Goal: Task Accomplishment & Management: Manage account settings

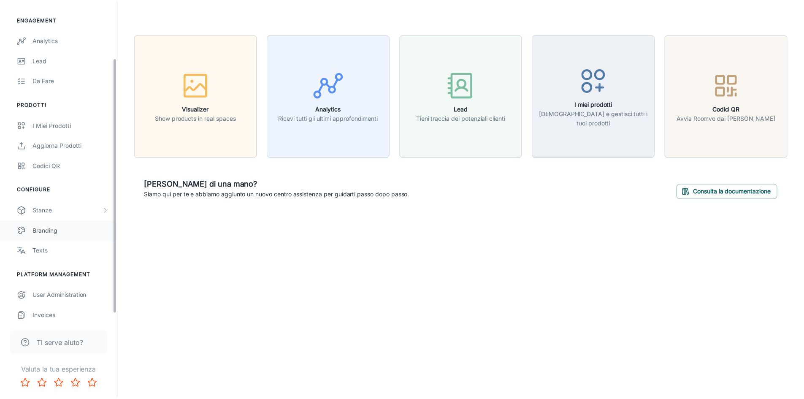
scroll to position [80, 0]
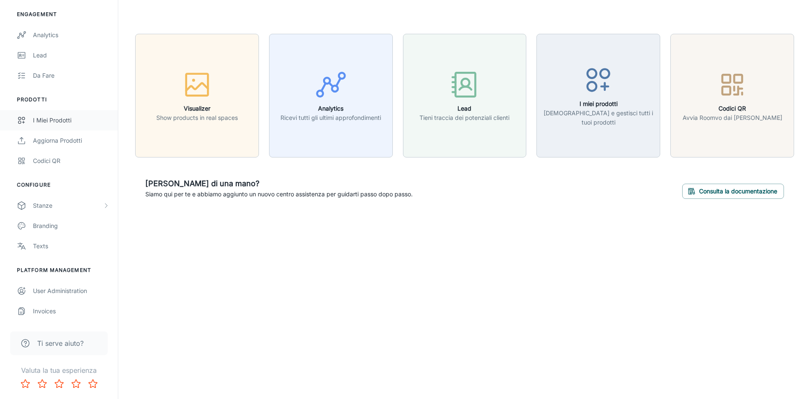
click at [77, 124] on div "I miei prodotti" at bounding box center [71, 120] width 76 height 9
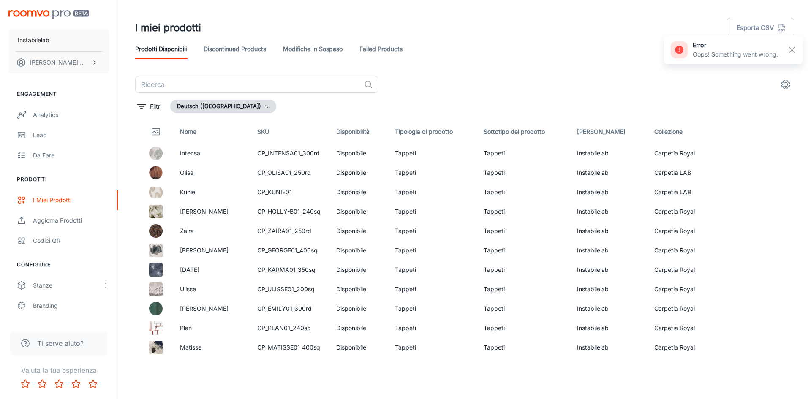
click at [223, 107] on button "Deutsch ([GEOGRAPHIC_DATA])" at bounding box center [223, 107] width 106 height 14
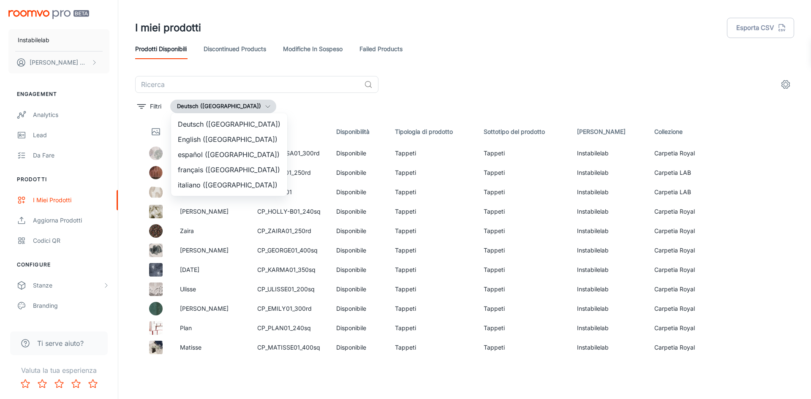
click at [221, 186] on li "italiano ([GEOGRAPHIC_DATA])" at bounding box center [229, 184] width 116 height 15
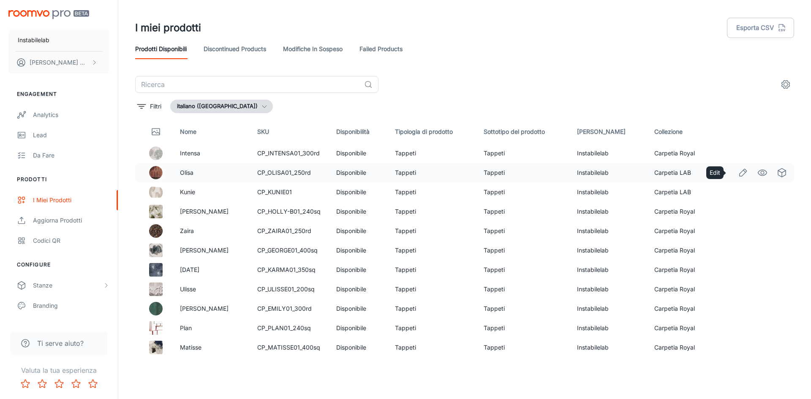
click at [738, 171] on icon "Edit" at bounding box center [743, 173] width 10 height 10
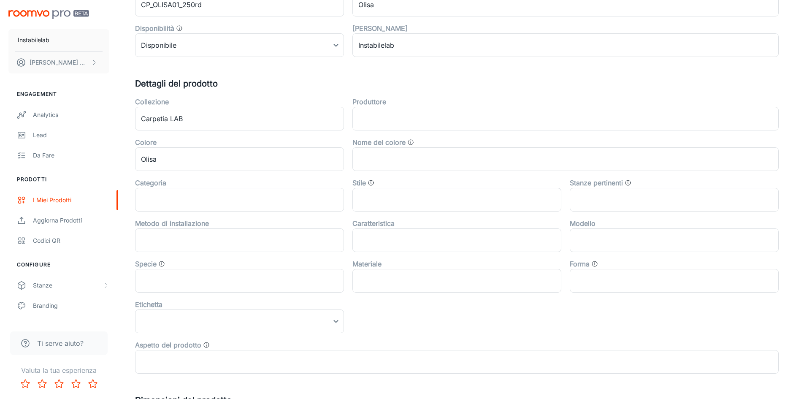
scroll to position [169, 0]
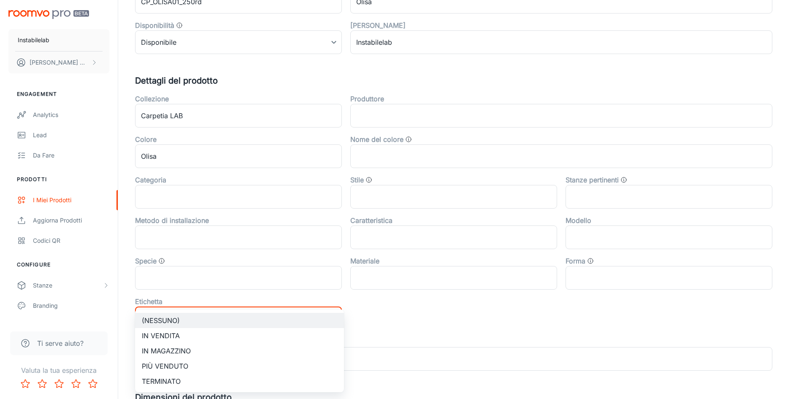
click at [274, 230] on body "Instabilelab [PERSON_NAME] Engagement Analytics Lead Da fare Prodotti I miei pr…" at bounding box center [402, 30] width 804 height 399
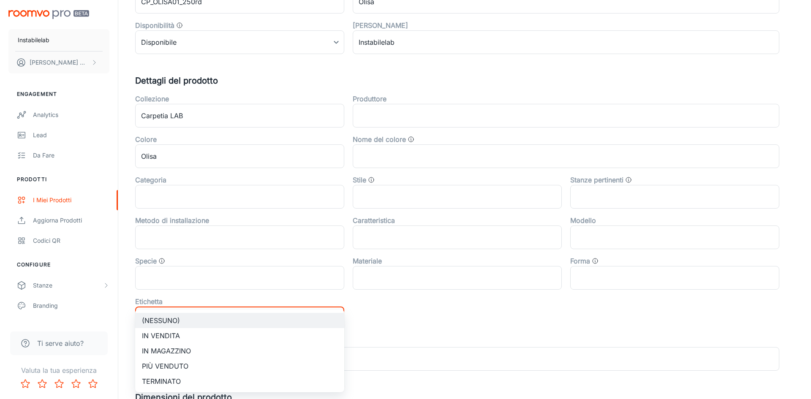
click at [388, 321] on div at bounding box center [405, 199] width 811 height 399
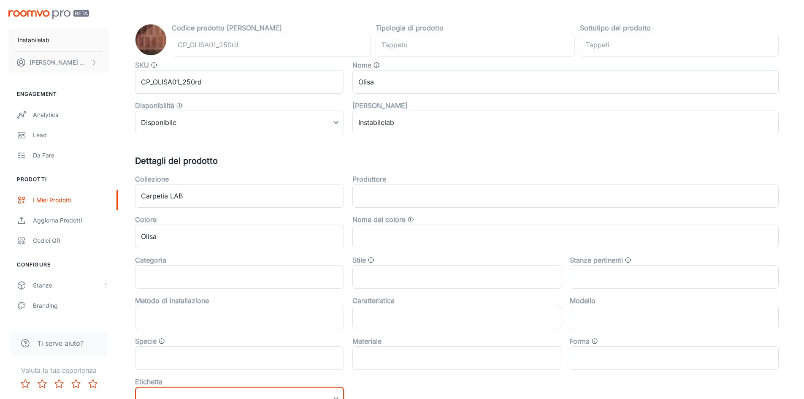
scroll to position [0, 0]
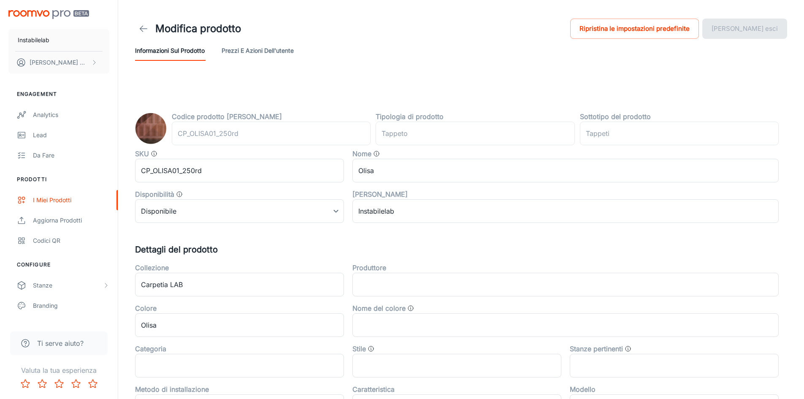
click at [139, 27] on icon at bounding box center [144, 29] width 10 height 10
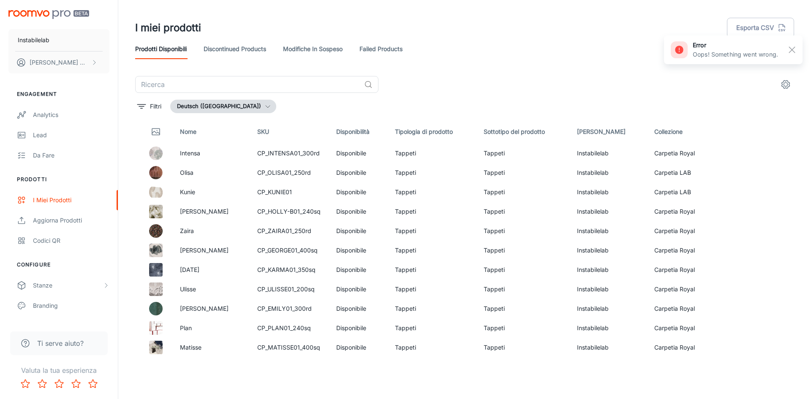
click at [230, 106] on button "Deutsch ([GEOGRAPHIC_DATA])" at bounding box center [223, 107] width 106 height 14
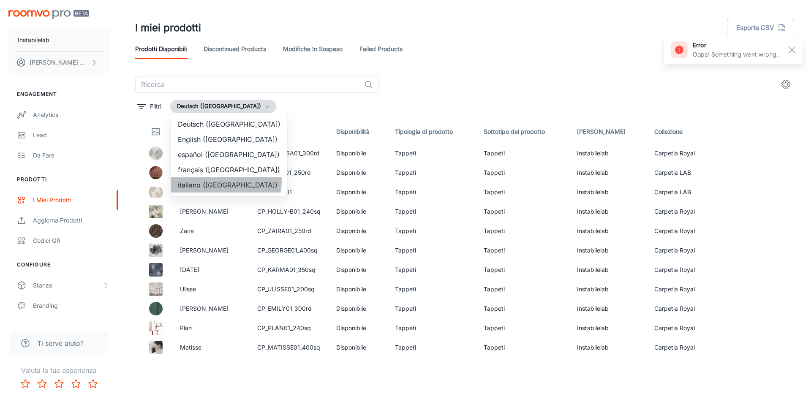
click at [225, 181] on li "italiano ([GEOGRAPHIC_DATA])" at bounding box center [229, 184] width 116 height 15
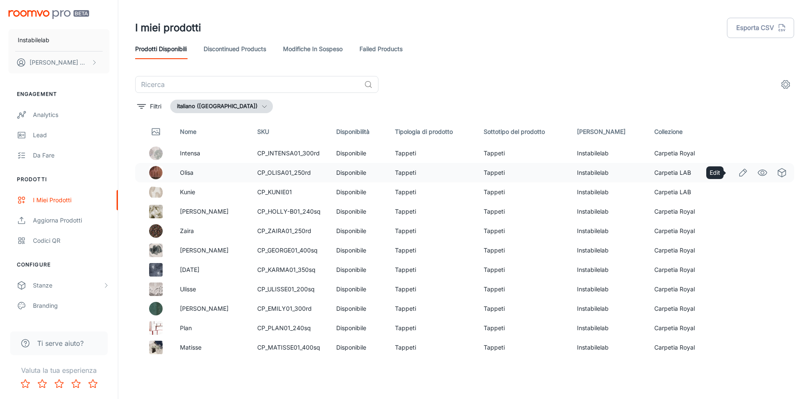
click at [739, 171] on icon "Edit" at bounding box center [742, 172] width 7 height 7
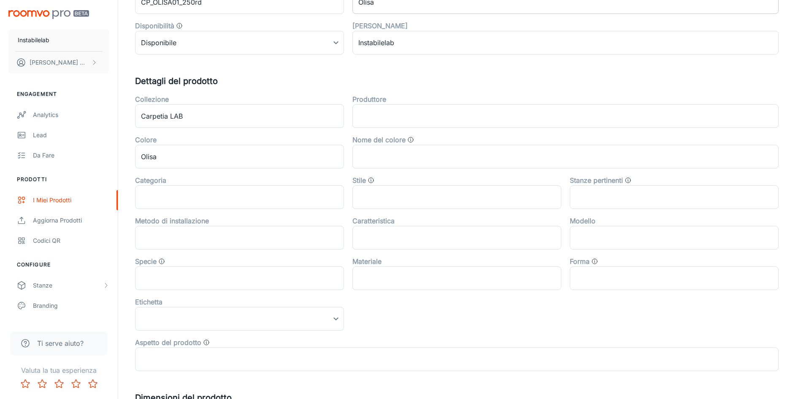
scroll to position [169, 0]
click at [257, 230] on body "Instabilelab [PERSON_NAME] Engagement Analytics Lead Da fare Prodotti I miei pr…" at bounding box center [402, 30] width 804 height 399
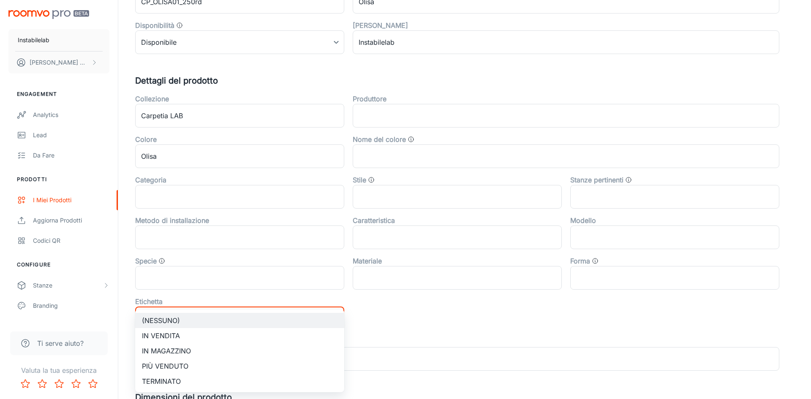
click at [410, 334] on div at bounding box center [405, 199] width 811 height 399
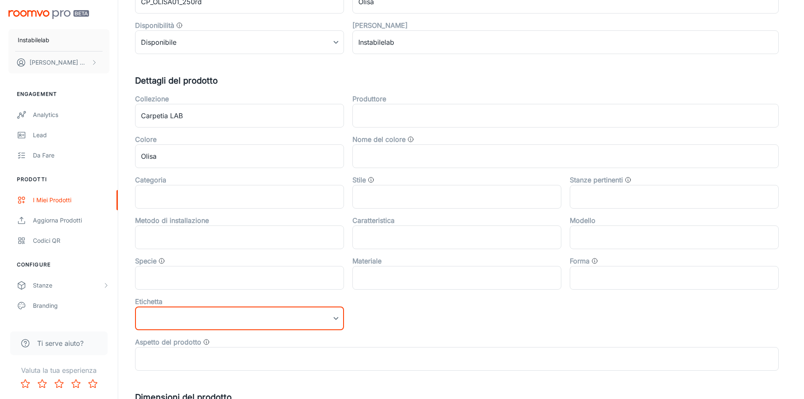
scroll to position [0, 0]
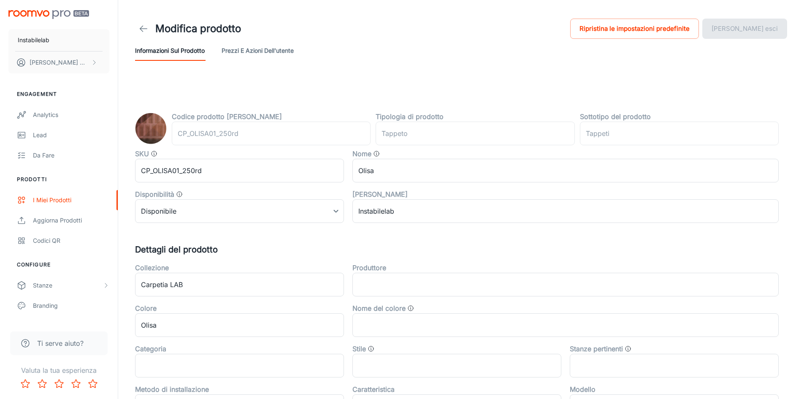
click at [139, 24] on icon at bounding box center [144, 29] width 10 height 10
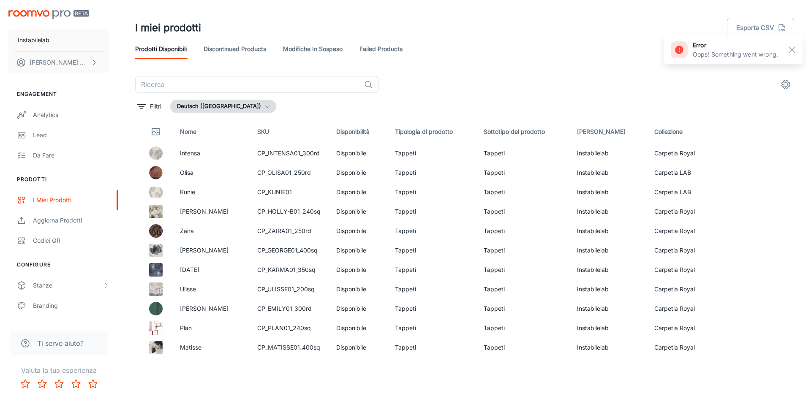
click at [266, 107] on polyline "button" at bounding box center [268, 107] width 4 height 2
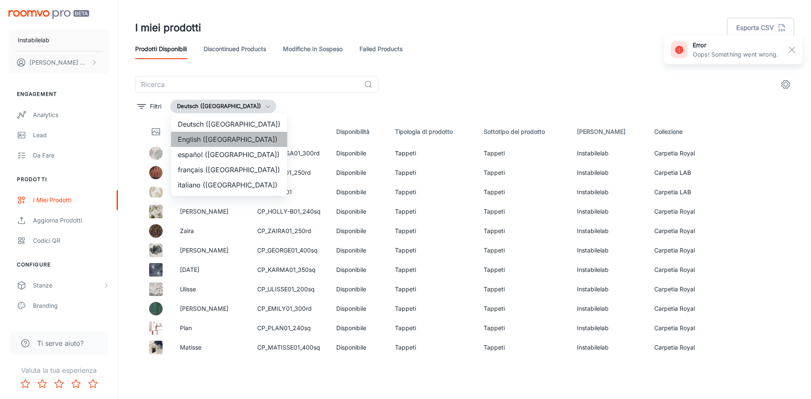
click at [243, 137] on li "English ([GEOGRAPHIC_DATA])" at bounding box center [229, 139] width 116 height 15
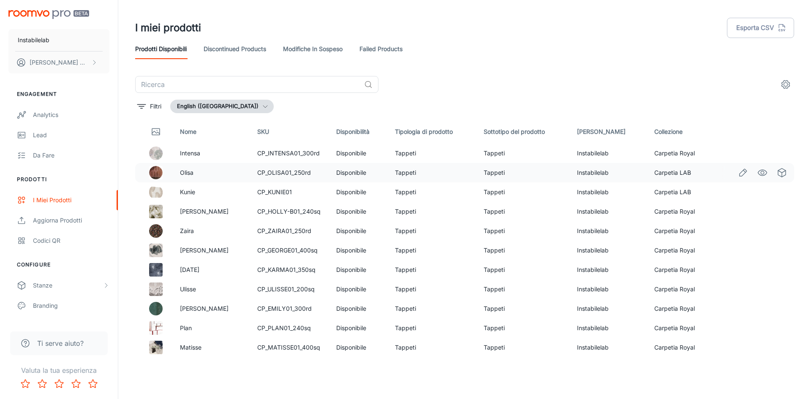
click at [738, 174] on icon "Edit" at bounding box center [743, 173] width 10 height 10
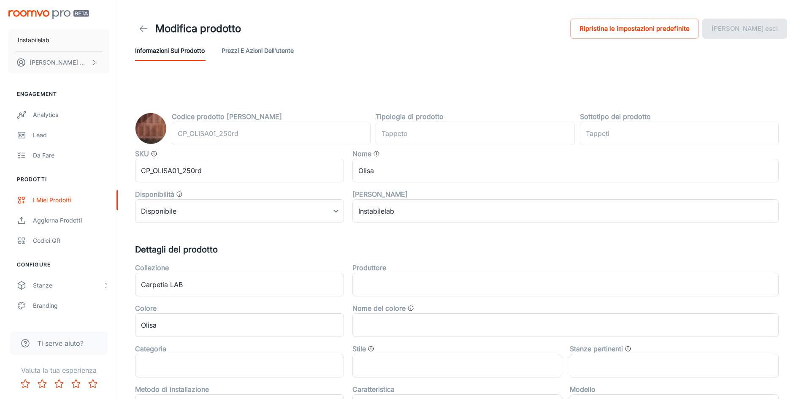
type input "rug"
type input "Area Rugs"
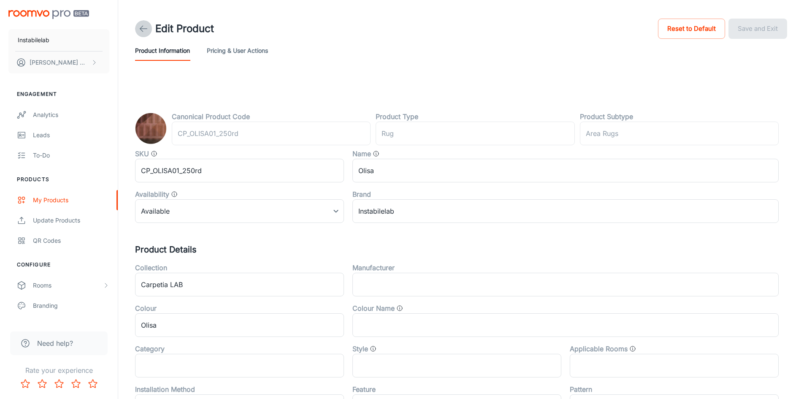
click at [146, 27] on icon at bounding box center [144, 29] width 10 height 10
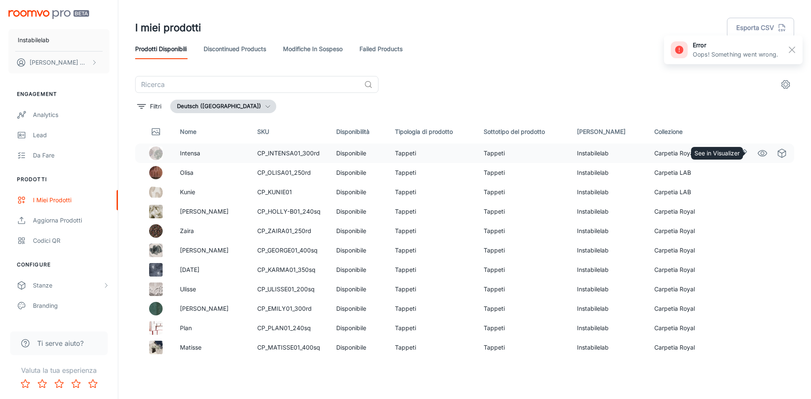
click at [761, 152] on circle "See in Visualizer" at bounding box center [762, 153] width 3 height 3
click at [220, 111] on button "Deutsch ([GEOGRAPHIC_DATA])" at bounding box center [223, 107] width 106 height 14
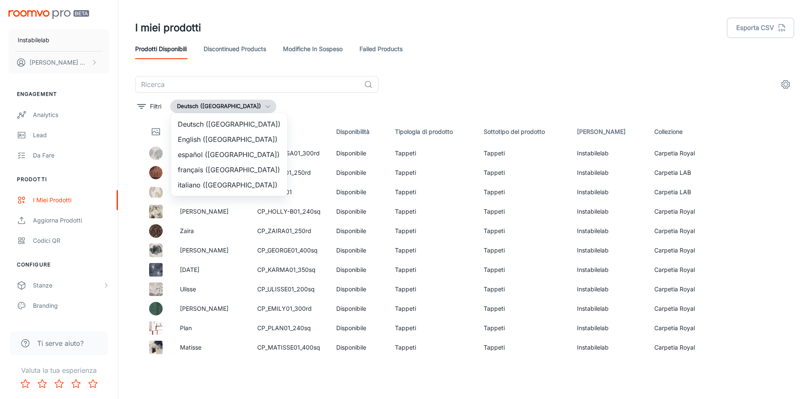
click at [211, 138] on li "English ([GEOGRAPHIC_DATA])" at bounding box center [229, 139] width 116 height 15
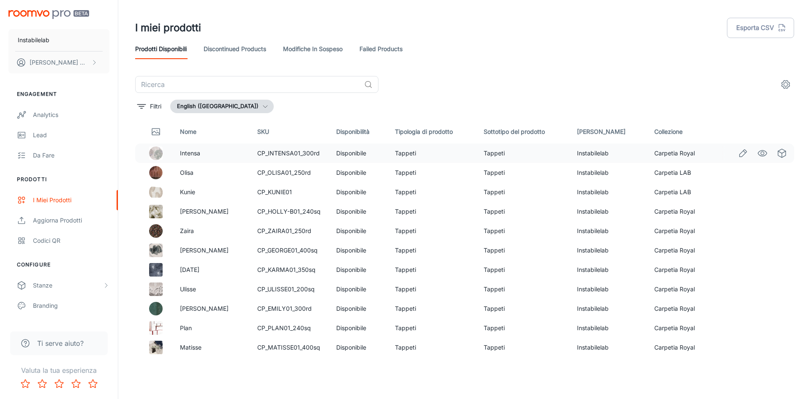
click at [739, 155] on icon "Edit" at bounding box center [742, 152] width 7 height 7
click at [758, 151] on icon "See in Visualizer" at bounding box center [762, 153] width 10 height 10
click at [201, 105] on button "Deutsch ([GEOGRAPHIC_DATA])" at bounding box center [223, 107] width 106 height 14
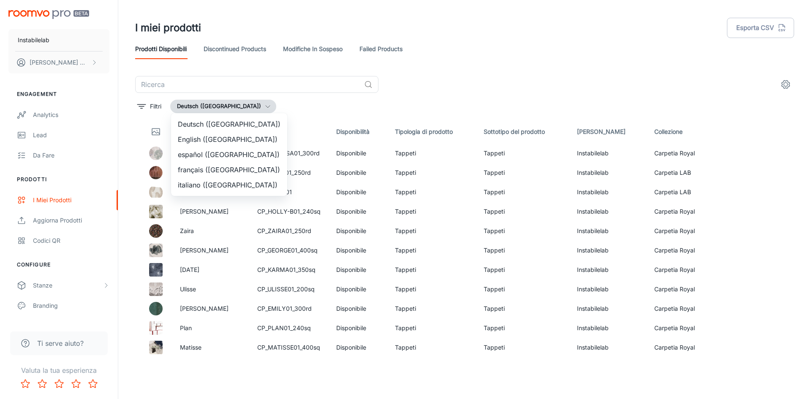
click at [233, 140] on li "English ([GEOGRAPHIC_DATA])" at bounding box center [229, 139] width 116 height 15
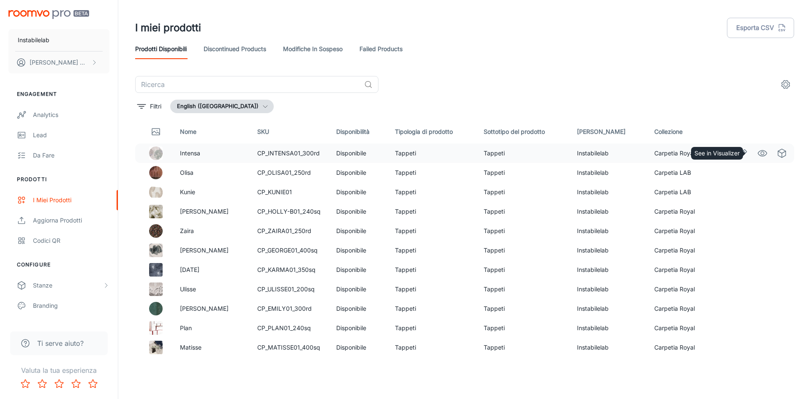
click at [757, 151] on icon "See in Visualizer" at bounding box center [762, 153] width 10 height 10
click at [739, 174] on icon "Edit" at bounding box center [742, 172] width 7 height 7
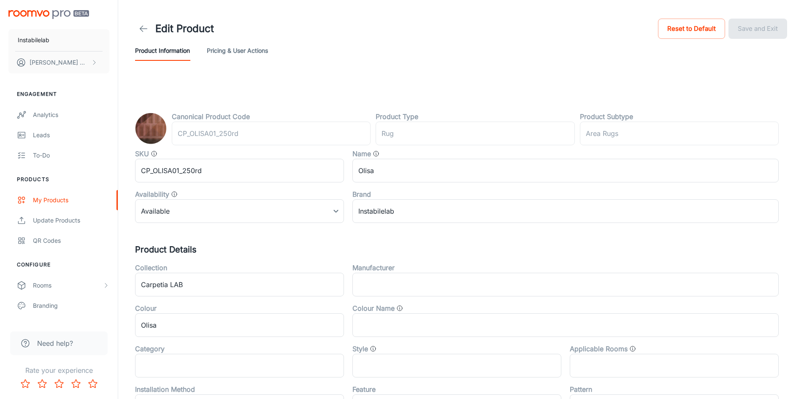
click at [143, 25] on icon at bounding box center [144, 29] width 10 height 10
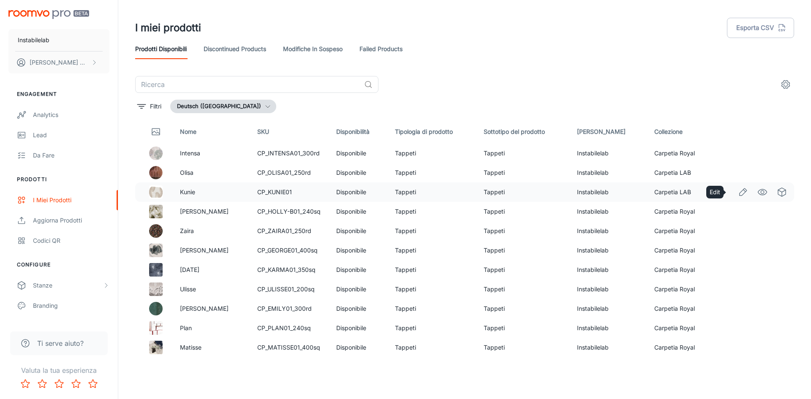
click at [738, 190] on icon "Edit" at bounding box center [743, 192] width 10 height 10
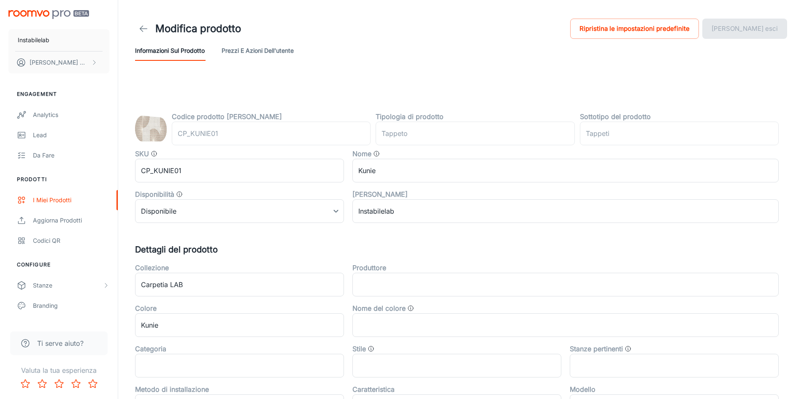
type input "Teppich"
type input "Teppiche"
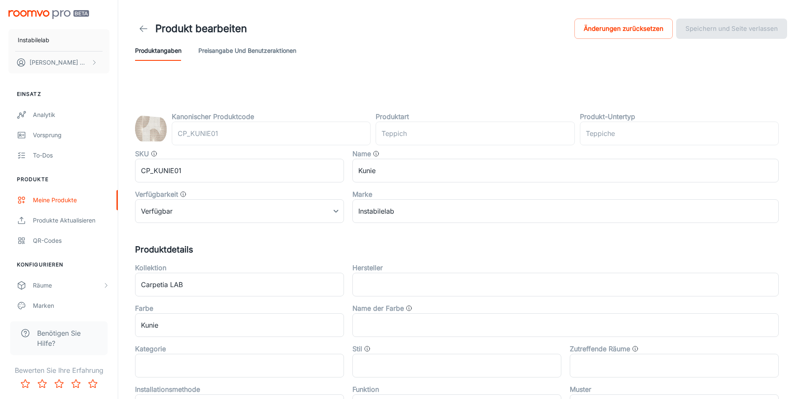
click at [142, 29] on icon at bounding box center [144, 29] width 10 height 10
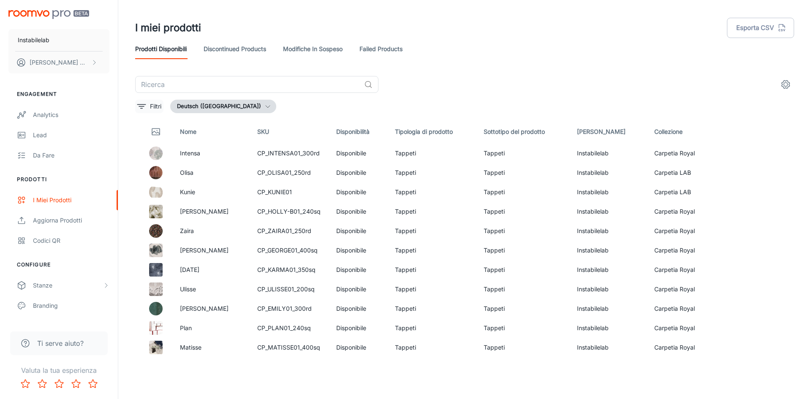
click at [147, 104] on button "Filtri" at bounding box center [149, 107] width 28 height 14
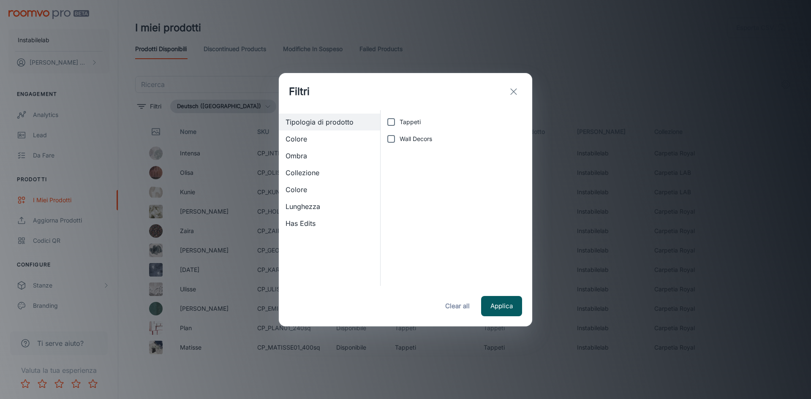
click at [390, 118] on input "Tappeti" at bounding box center [391, 122] width 17 height 17
checkbox input "true"
click at [340, 173] on span "Collezione" at bounding box center [329, 173] width 88 height 10
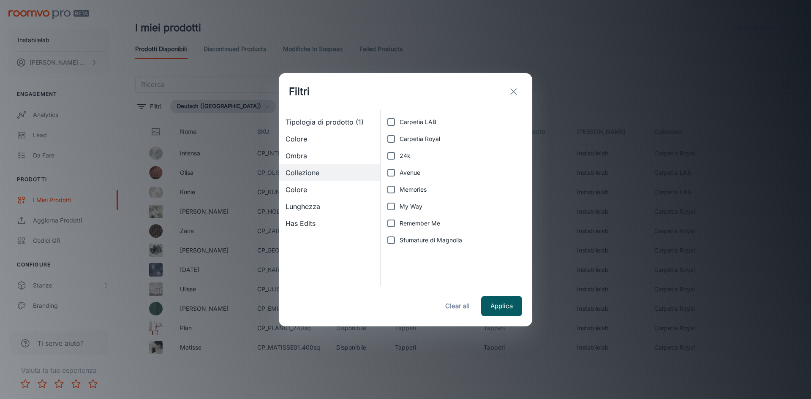
click at [447, 121] on label "Carpetia LAB" at bounding box center [454, 122] width 143 height 17
click at [399, 121] on input "Carpetia LAB" at bounding box center [391, 122] width 17 height 17
checkbox input "true"
click at [514, 310] on button "Applica" at bounding box center [501, 306] width 41 height 20
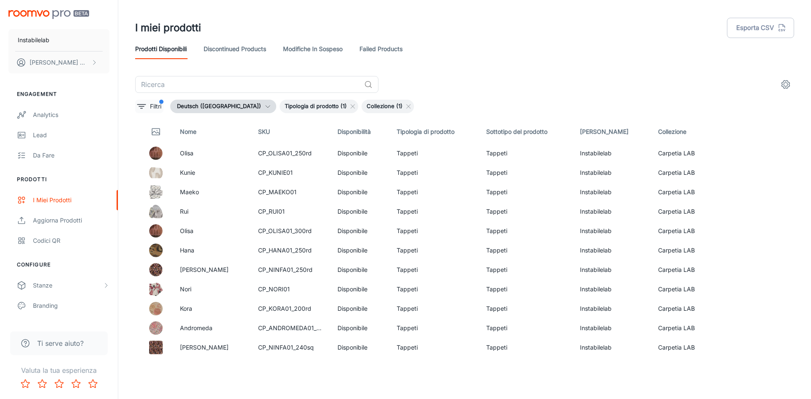
click at [152, 108] on p "Filtri" at bounding box center [155, 106] width 11 height 9
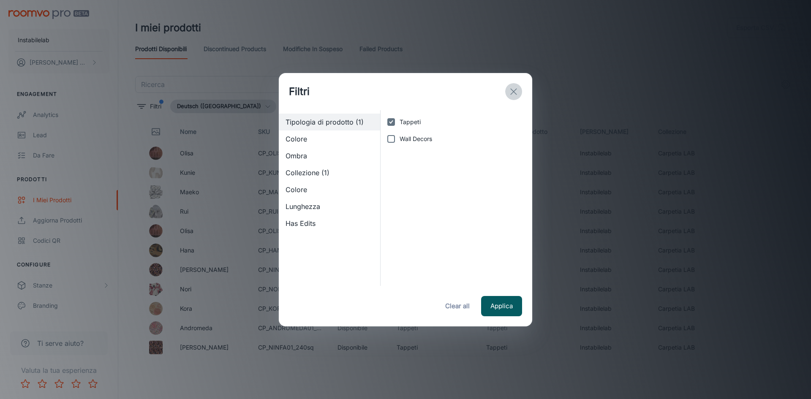
click at [519, 86] on button "exit" at bounding box center [513, 91] width 17 height 17
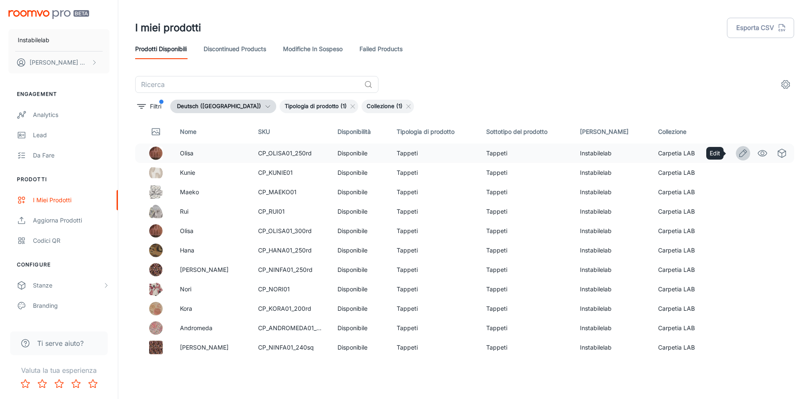
click at [738, 155] on icon "Edit" at bounding box center [743, 153] width 10 height 10
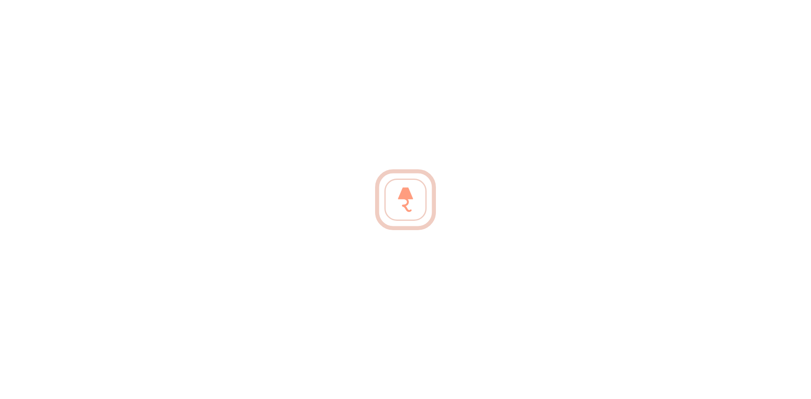
type input "Teppich"
type input "Teppiche"
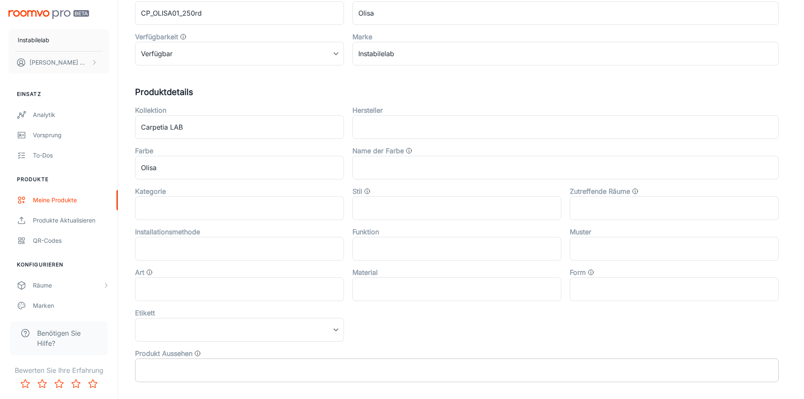
scroll to position [253, 0]
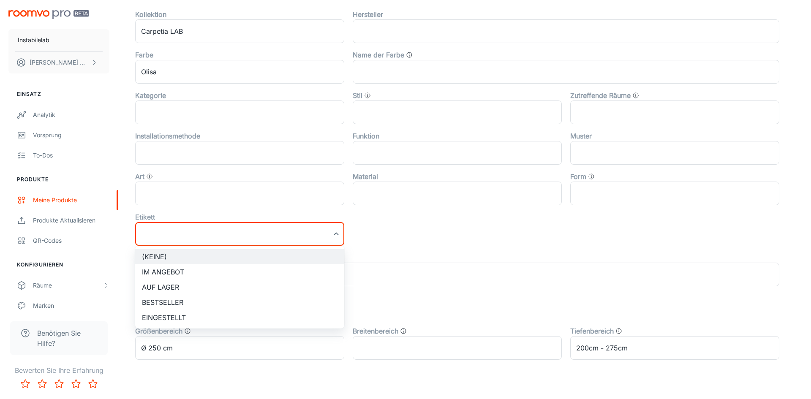
click at [273, 304] on li "Bestseller" at bounding box center [239, 302] width 209 height 15
type input "Bestseller"
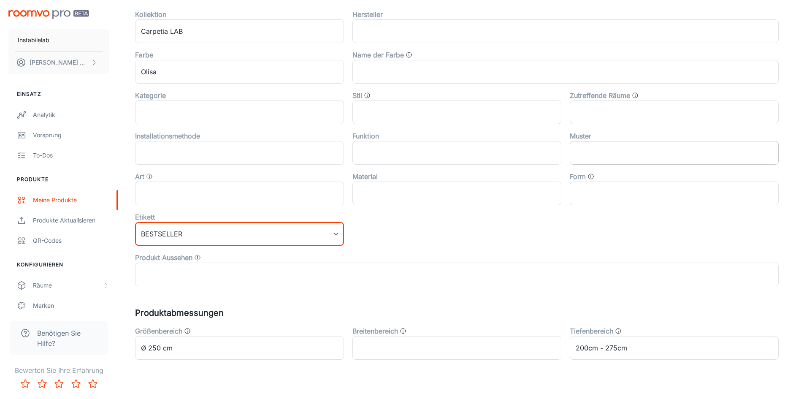
scroll to position [0, 0]
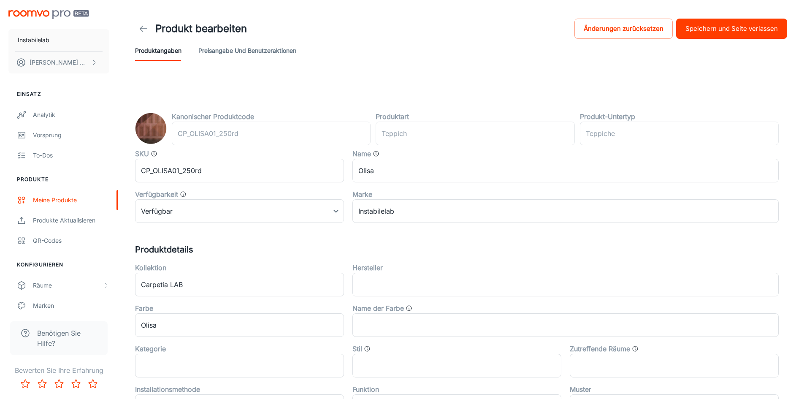
click at [696, 32] on button "Speichern und Seite verlassen" at bounding box center [731, 29] width 111 height 20
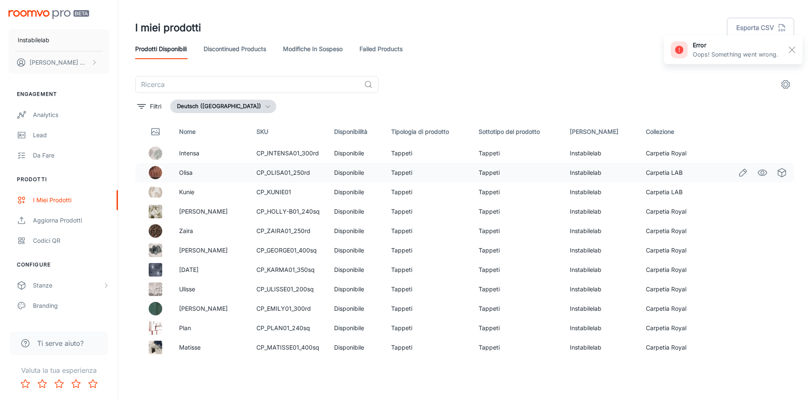
click at [741, 171] on icon "Edit" at bounding box center [743, 173] width 10 height 10
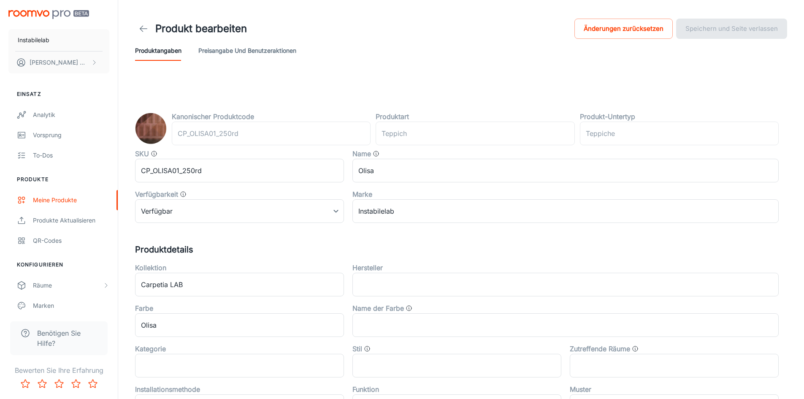
click at [136, 30] on link at bounding box center [143, 28] width 17 height 17
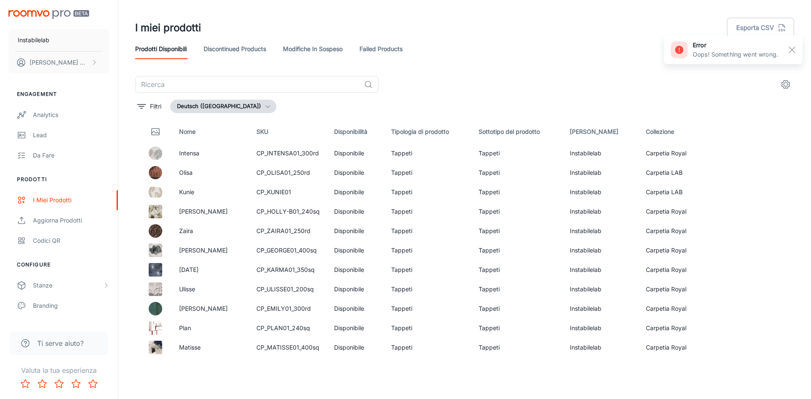
click at [264, 107] on icon "button" at bounding box center [267, 106] width 7 height 7
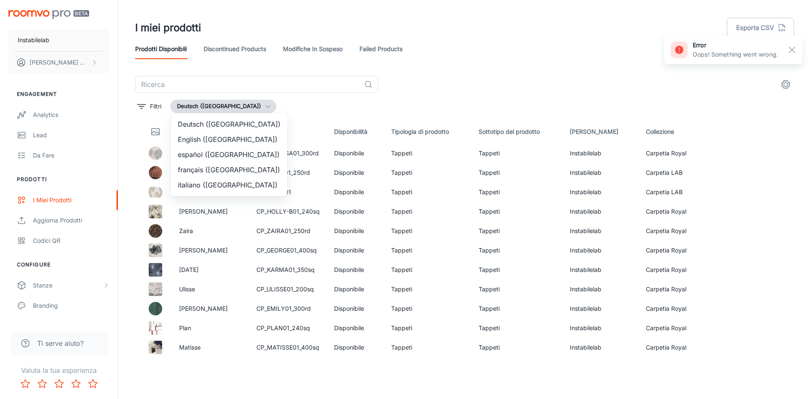
click at [243, 137] on li "English ([GEOGRAPHIC_DATA])" at bounding box center [229, 139] width 116 height 15
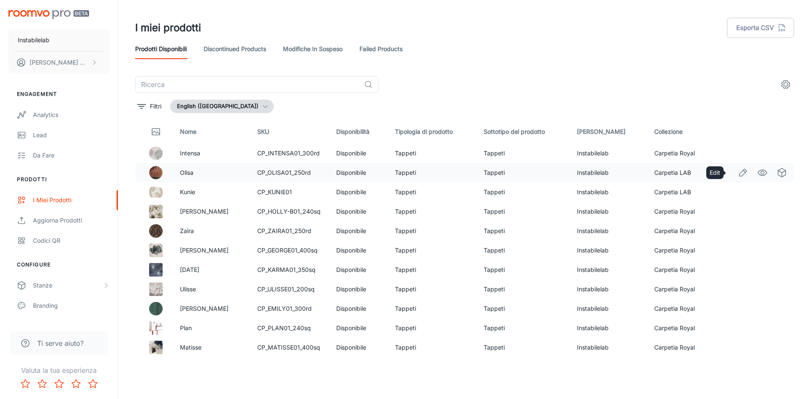
click at [740, 174] on icon "Edit" at bounding box center [743, 173] width 10 height 10
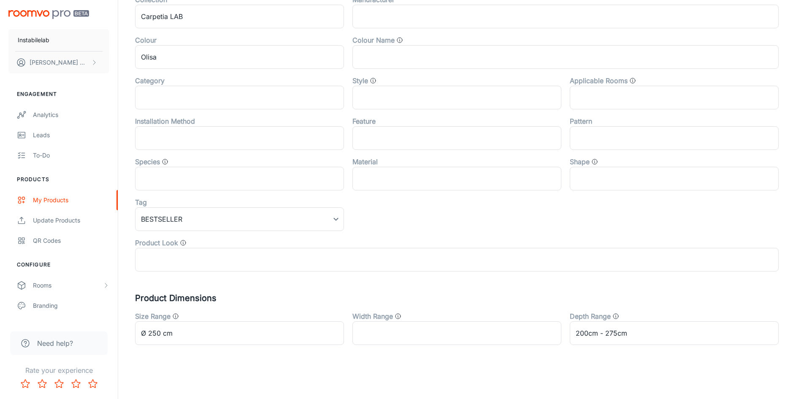
scroll to position [57, 0]
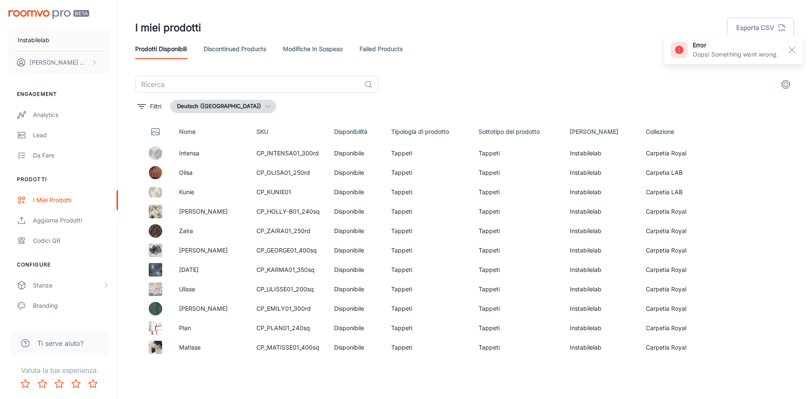
click at [264, 105] on icon "button" at bounding box center [267, 106] width 7 height 7
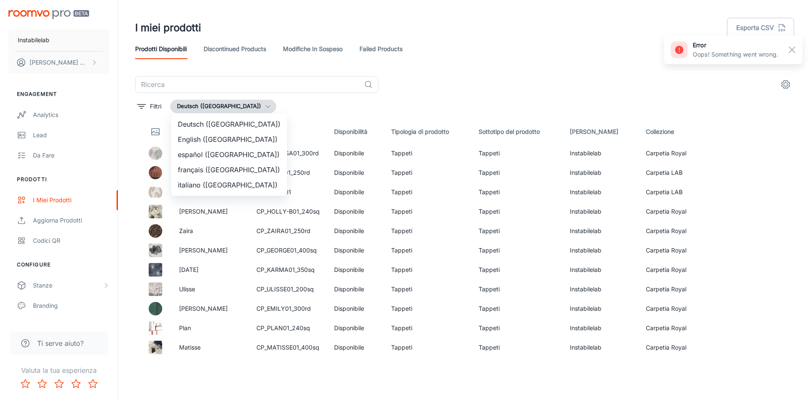
click at [249, 139] on li "English ([GEOGRAPHIC_DATA])" at bounding box center [229, 139] width 116 height 15
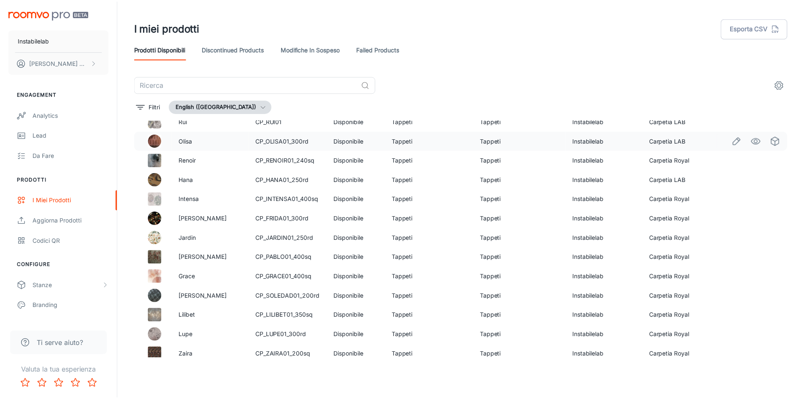
scroll to position [829, 0]
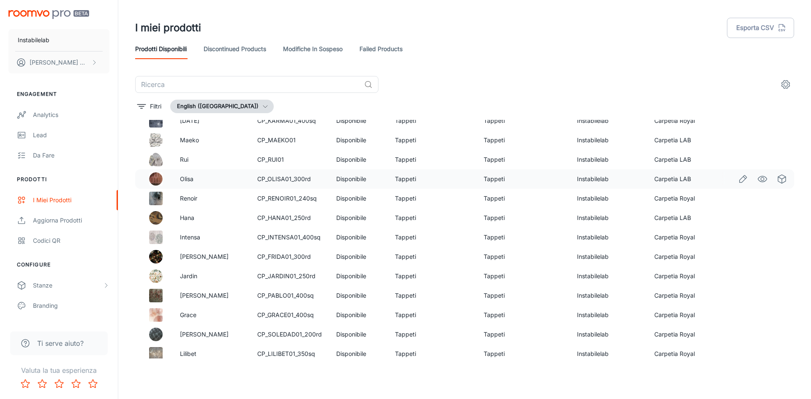
click at [738, 178] on icon "Edit" at bounding box center [743, 179] width 10 height 10
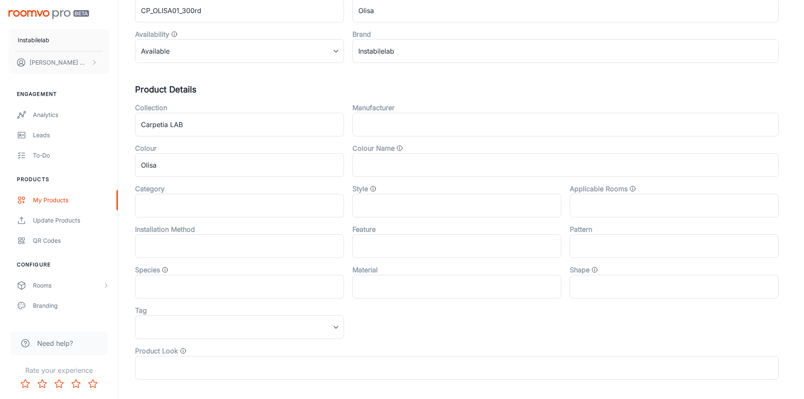
scroll to position [211, 0]
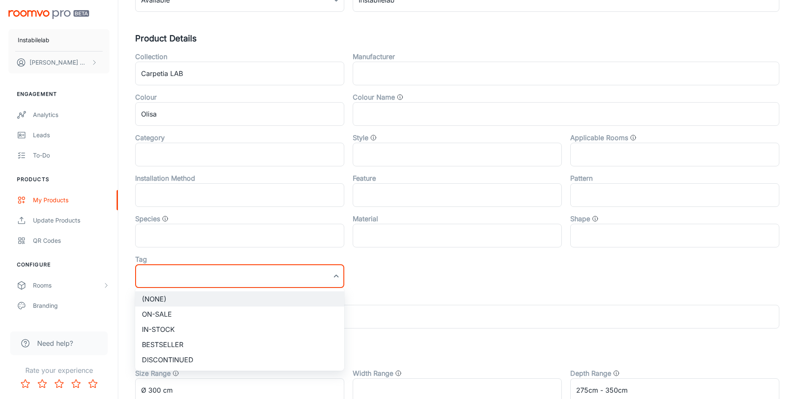
drag, startPoint x: 302, startPoint y: 345, endPoint x: 348, endPoint y: 312, distance: 55.7
click at [302, 345] on li "Bestseller" at bounding box center [239, 344] width 209 height 15
type input "Bestseller"
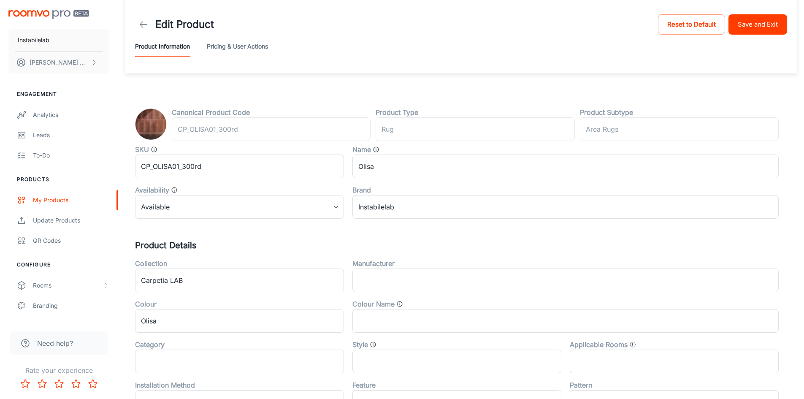
scroll to position [0, 0]
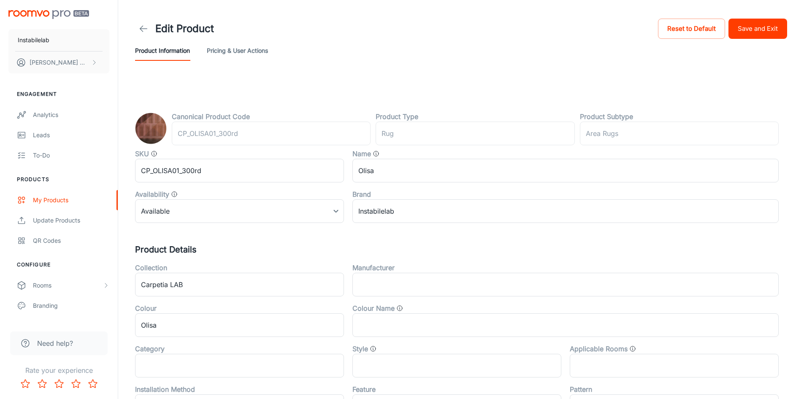
click at [762, 31] on button "Save and Exit" at bounding box center [758, 29] width 59 height 20
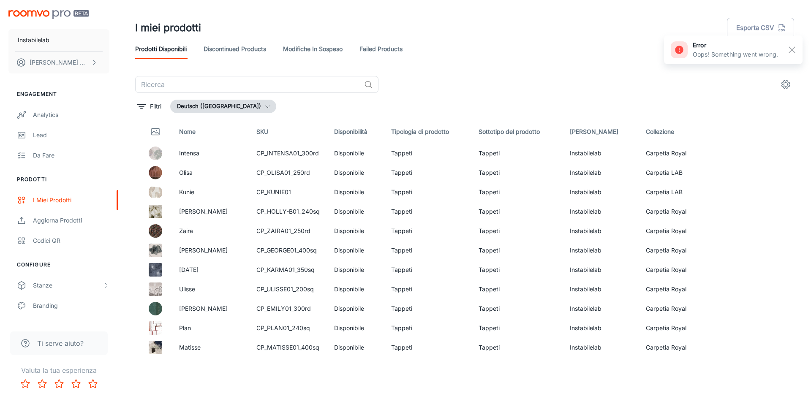
click at [190, 112] on button "Deutsch ([GEOGRAPHIC_DATA])" at bounding box center [223, 107] width 106 height 14
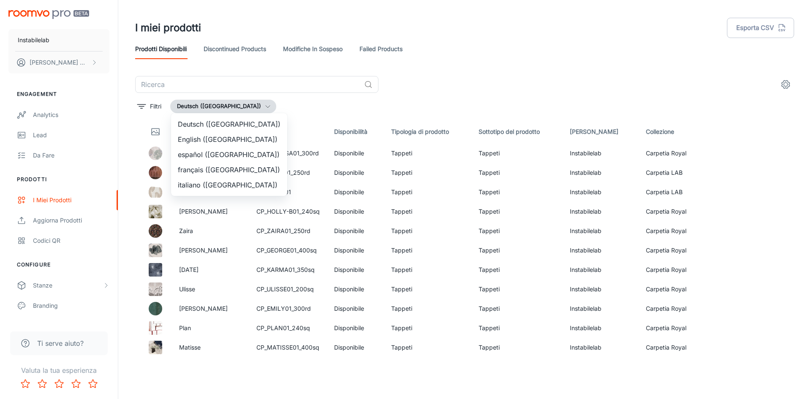
click at [204, 138] on li "English ([GEOGRAPHIC_DATA])" at bounding box center [229, 139] width 116 height 15
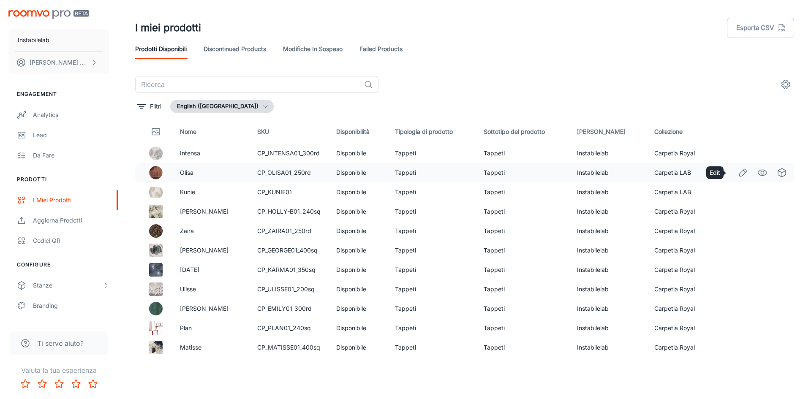
click at [738, 172] on icon "Edit" at bounding box center [743, 173] width 10 height 10
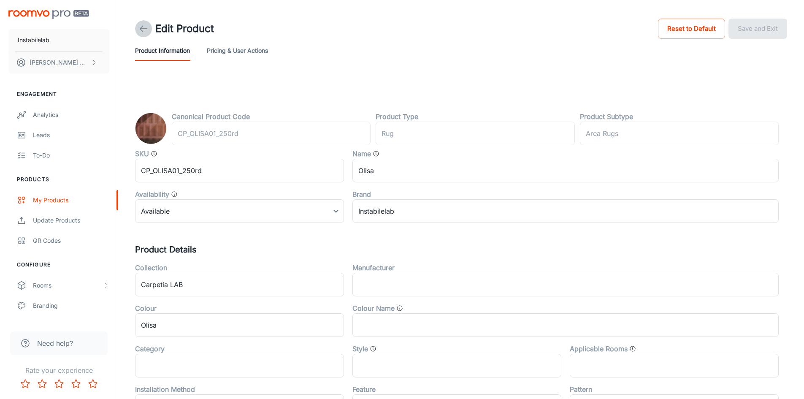
click at [147, 33] on icon at bounding box center [144, 29] width 10 height 10
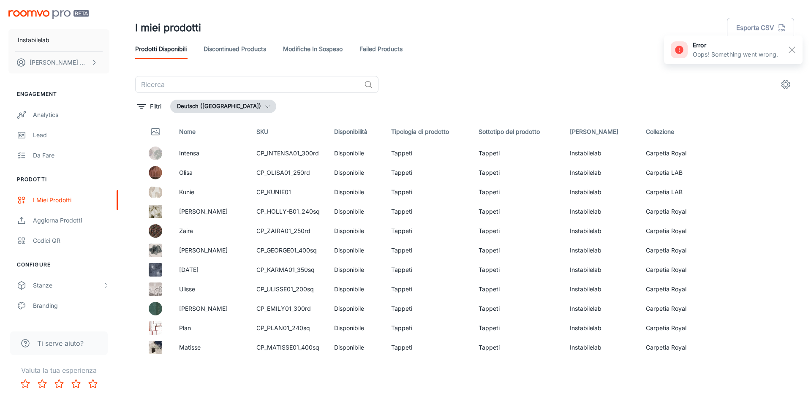
click at [220, 107] on button "Deutsch ([GEOGRAPHIC_DATA])" at bounding box center [223, 107] width 106 height 14
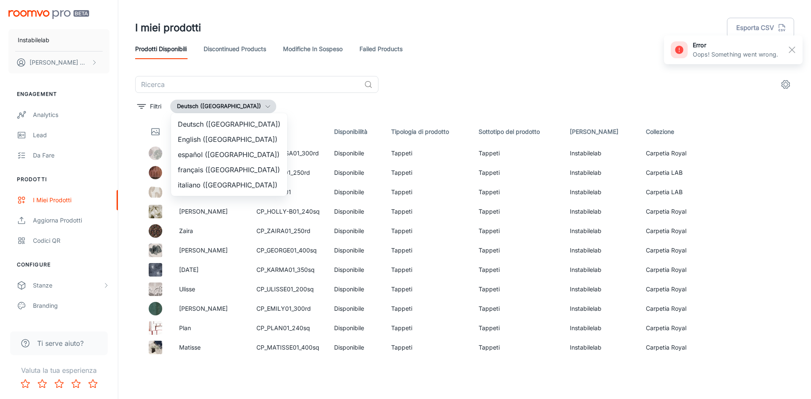
click at [221, 139] on li "English ([GEOGRAPHIC_DATA])" at bounding box center [229, 139] width 116 height 15
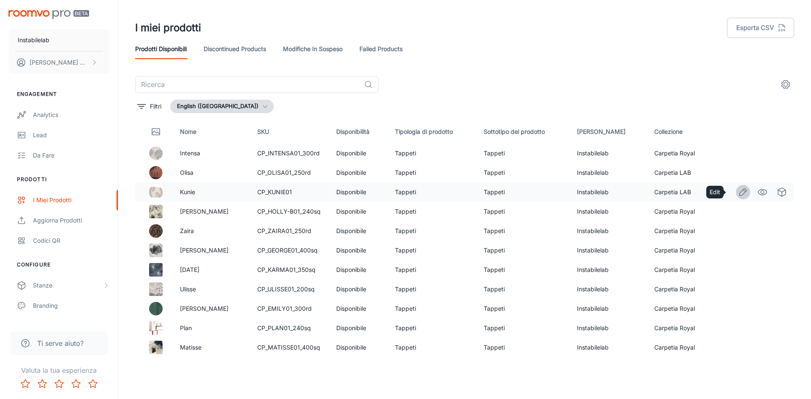
click at [738, 190] on icon "Edit" at bounding box center [743, 192] width 10 height 10
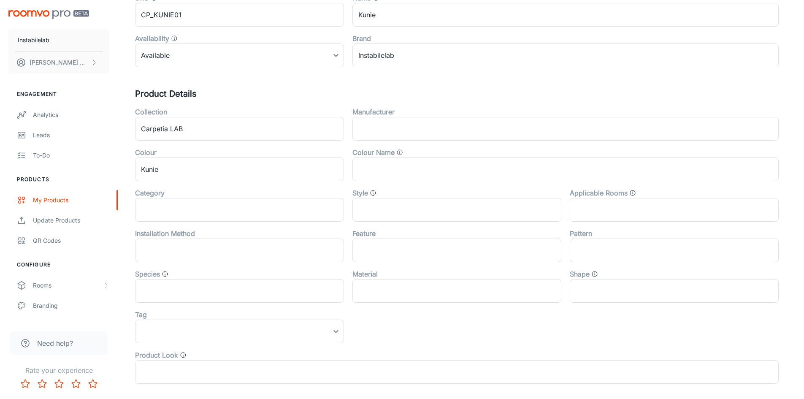
scroll to position [169, 0]
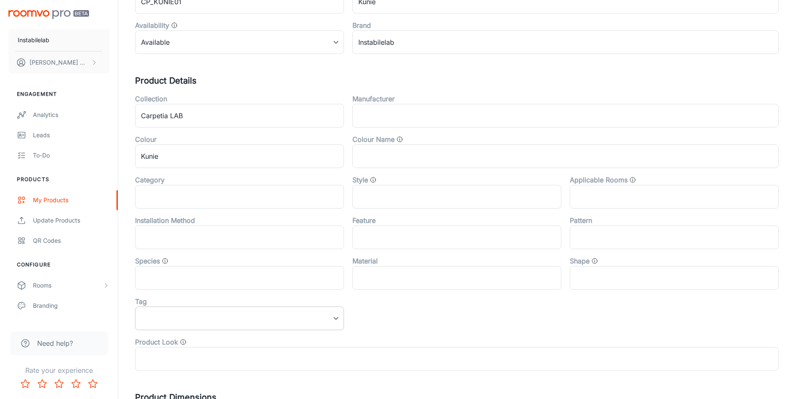
click at [323, 230] on body "Instabilelab [PERSON_NAME] Engagement Analytics Leads To-do Products My Product…" at bounding box center [402, 30] width 804 height 399
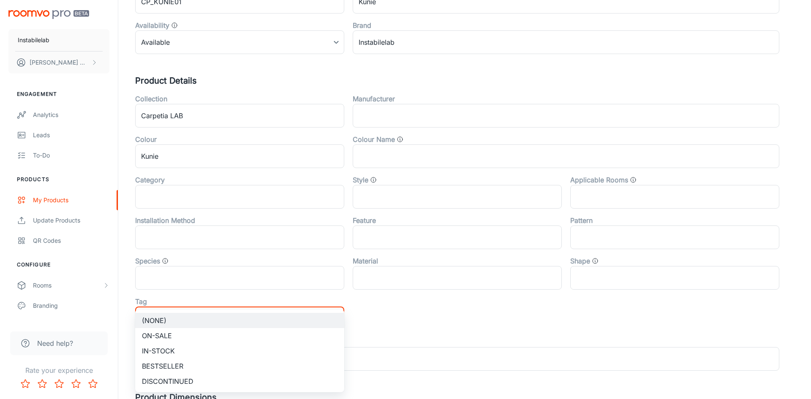
click at [315, 361] on li "Bestseller" at bounding box center [239, 366] width 209 height 15
type input "Bestseller"
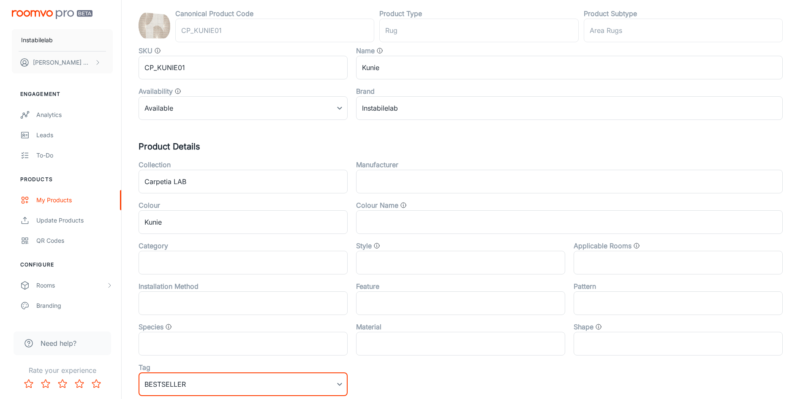
scroll to position [0, 0]
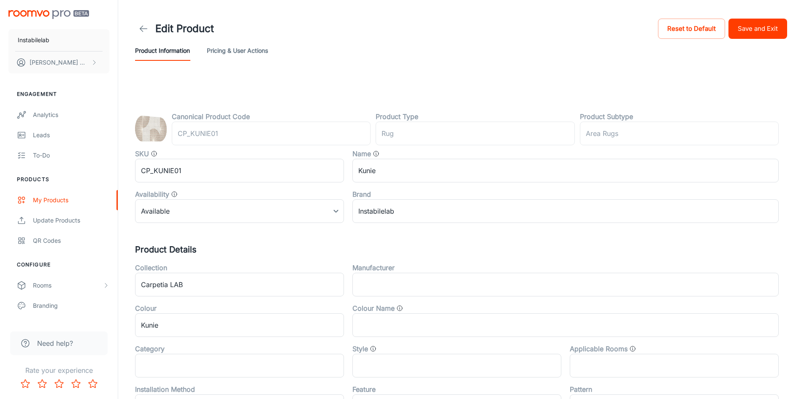
click at [748, 32] on button "Save and Exit" at bounding box center [758, 29] width 59 height 20
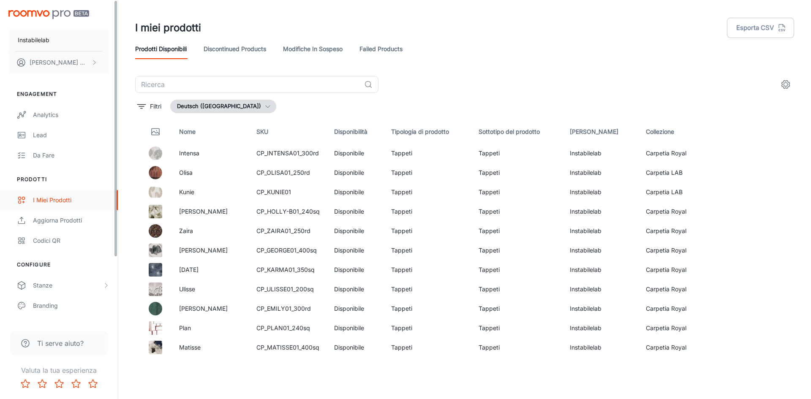
click at [51, 198] on div "I miei prodotti" at bounding box center [71, 200] width 76 height 9
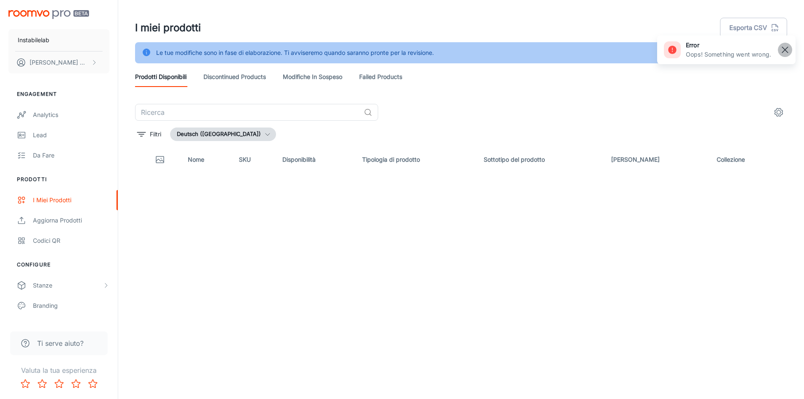
click at [786, 54] on rect "button" at bounding box center [785, 50] width 10 height 10
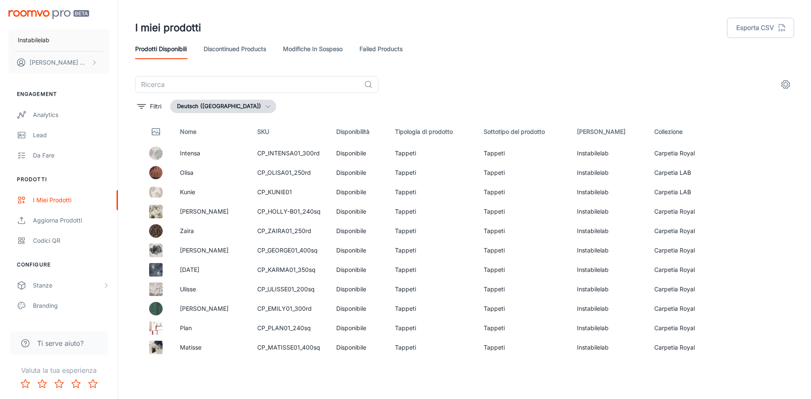
click at [223, 106] on button "Deutsch ([GEOGRAPHIC_DATA])" at bounding box center [223, 107] width 106 height 14
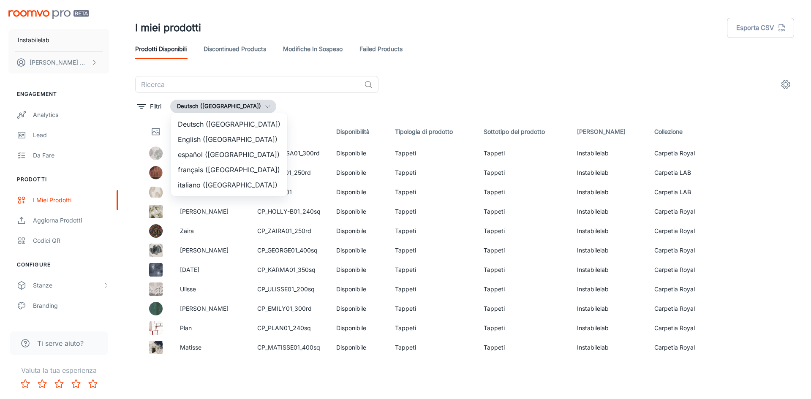
click at [209, 140] on li "English ([GEOGRAPHIC_DATA])" at bounding box center [229, 139] width 116 height 15
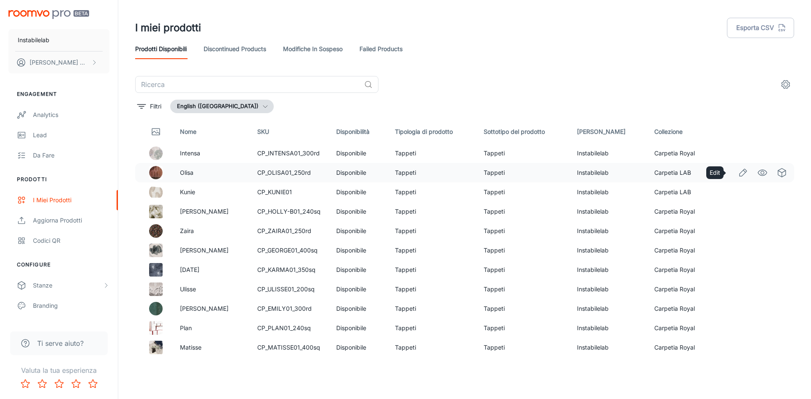
click at [740, 172] on icon "Edit" at bounding box center [743, 173] width 10 height 10
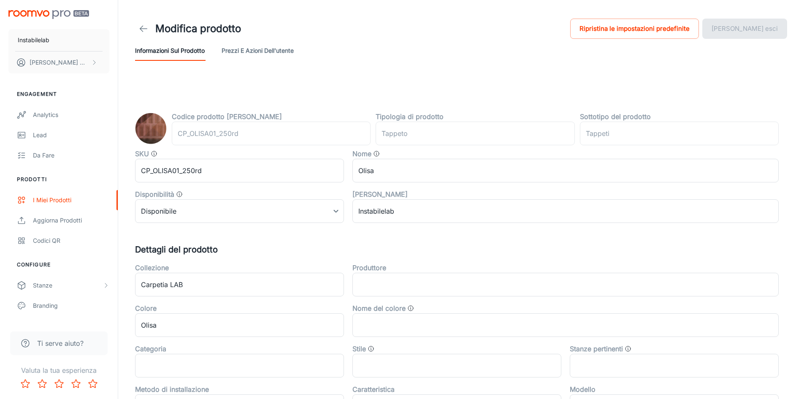
type input "rug"
type input "Area Rugs"
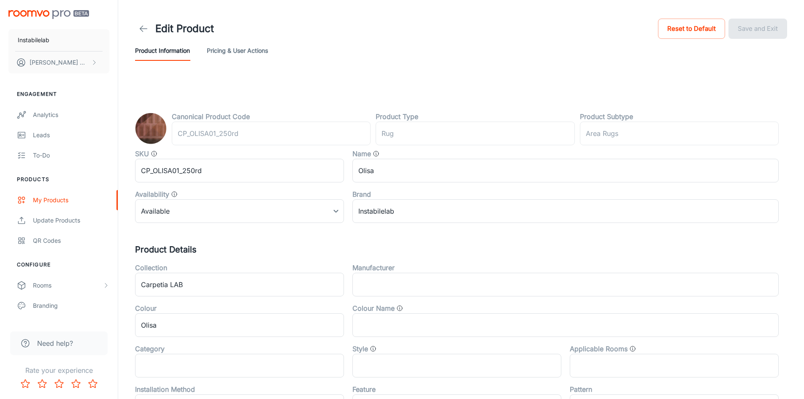
click at [145, 23] on link at bounding box center [143, 28] width 17 height 17
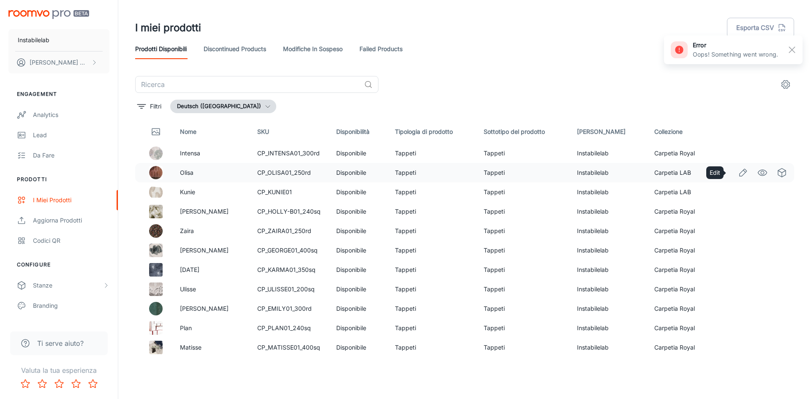
click at [740, 172] on icon "Edit" at bounding box center [742, 172] width 7 height 7
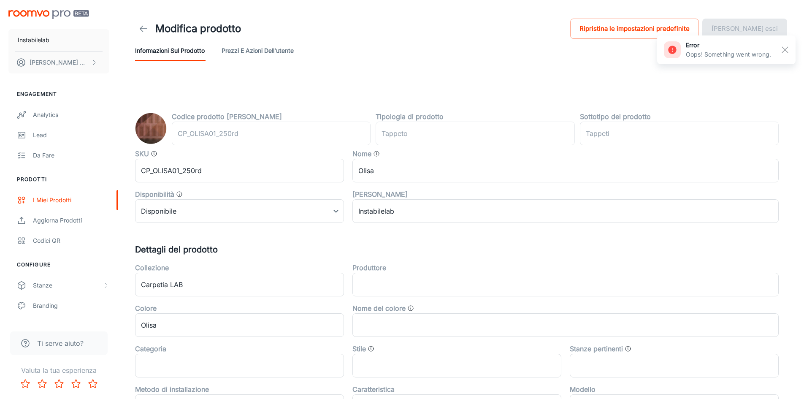
type input "Teppich"
type input "Teppiche"
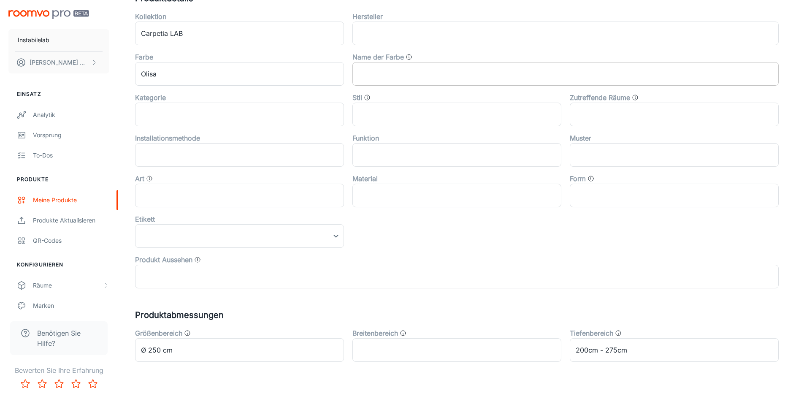
scroll to position [253, 0]
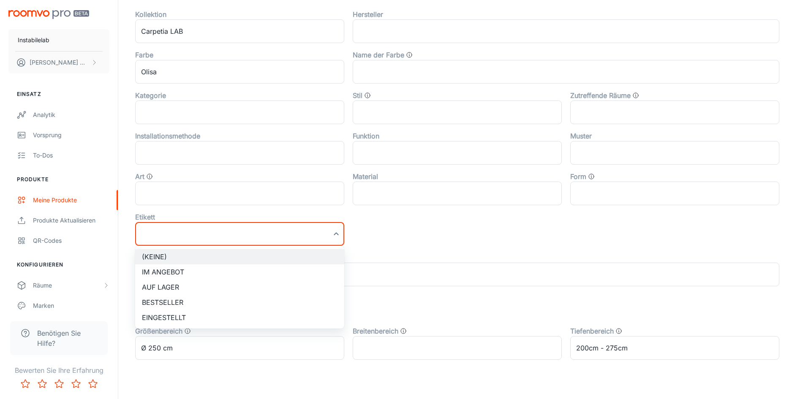
click at [296, 303] on li "Bestseller" at bounding box center [239, 302] width 209 height 15
type input "Bestseller"
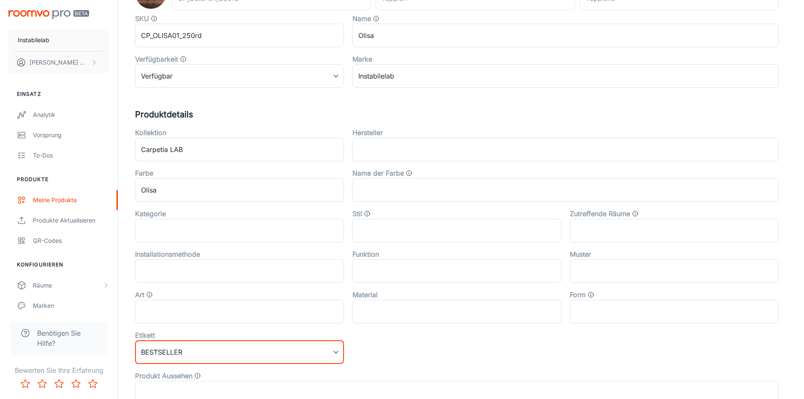
scroll to position [0, 0]
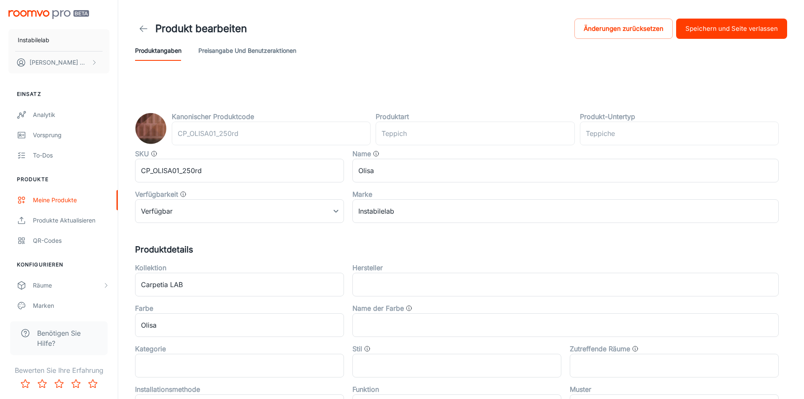
click at [713, 27] on button "Speichern und Seite verlassen" at bounding box center [731, 29] width 111 height 20
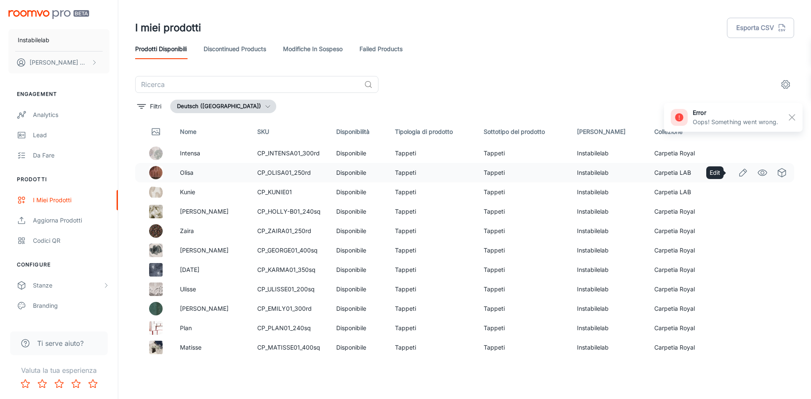
click at [739, 176] on icon "Edit" at bounding box center [742, 172] width 7 height 7
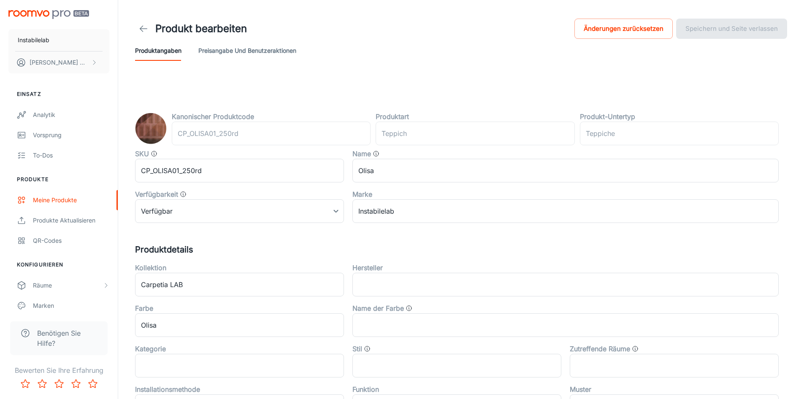
click at [143, 29] on line at bounding box center [143, 29] width 7 height 0
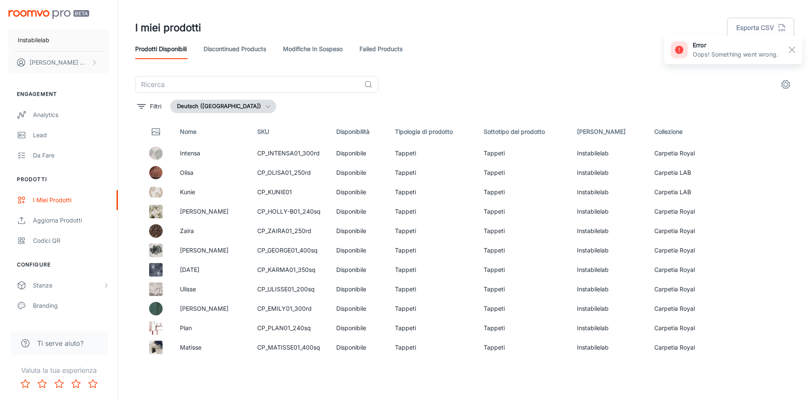
click at [242, 110] on button "Deutsch ([GEOGRAPHIC_DATA])" at bounding box center [223, 107] width 106 height 14
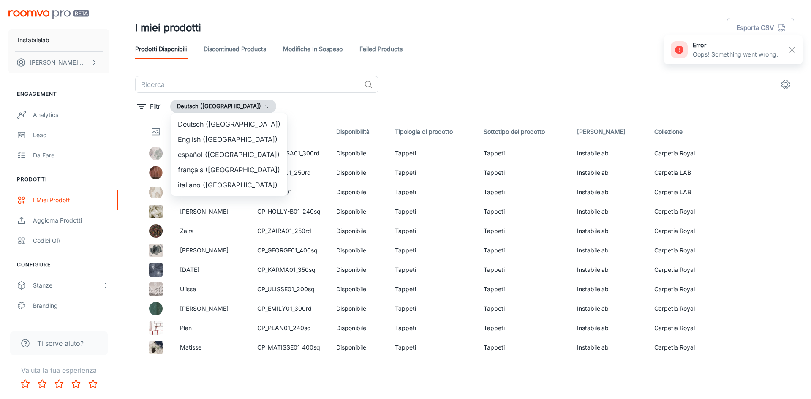
click at [229, 138] on li "English ([GEOGRAPHIC_DATA])" at bounding box center [229, 139] width 116 height 15
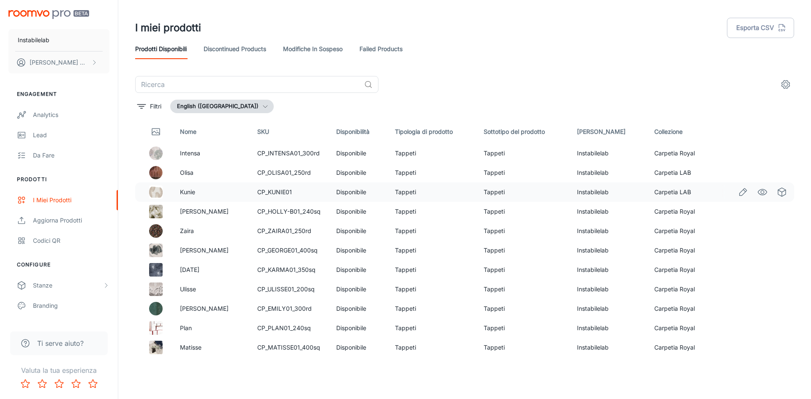
click at [738, 191] on icon "Edit" at bounding box center [743, 192] width 10 height 10
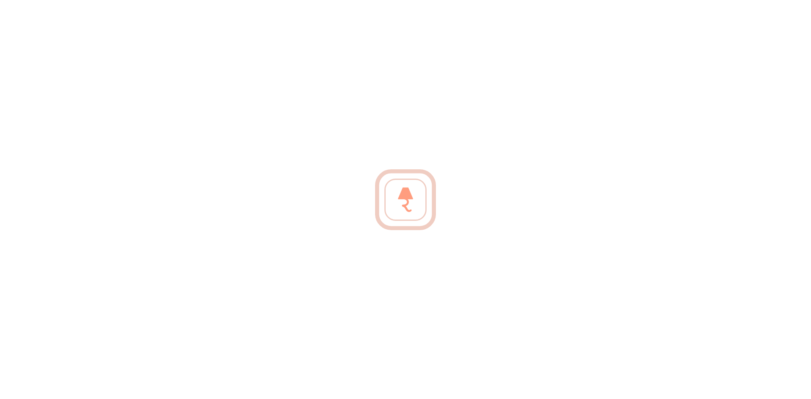
type input "rug"
type input "Area Rugs"
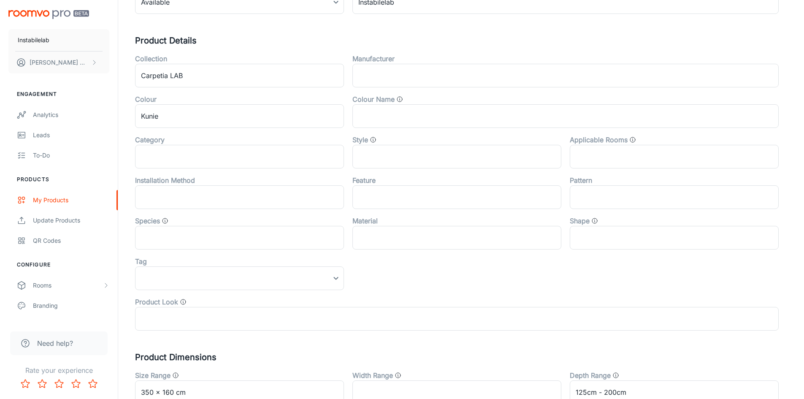
scroll to position [211, 0]
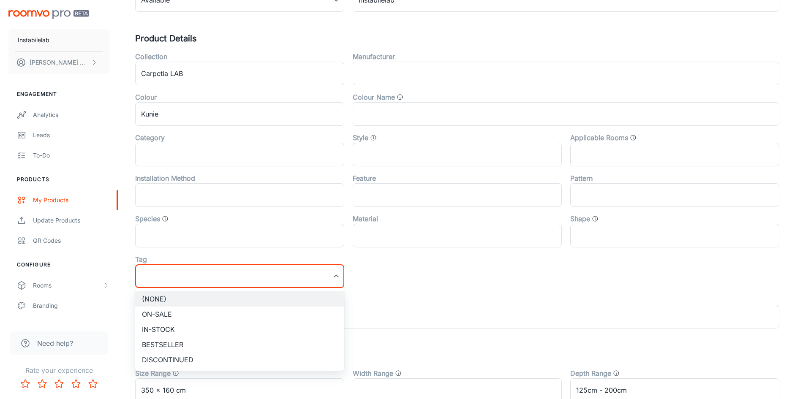
click at [272, 345] on li "Bestseller" at bounding box center [239, 344] width 209 height 15
type input "Bestseller"
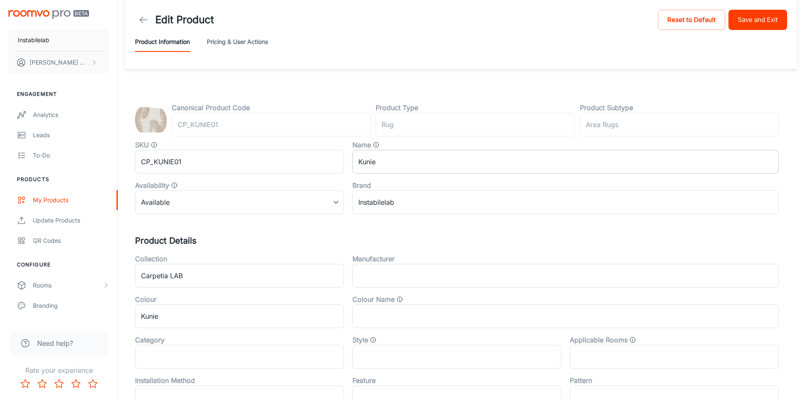
scroll to position [0, 0]
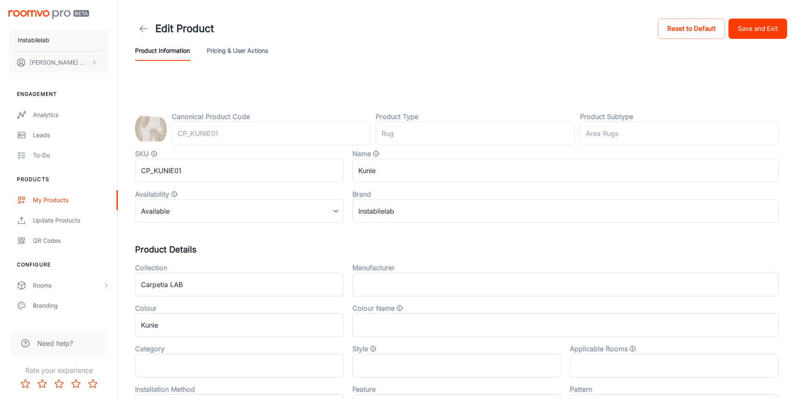
click at [777, 22] on button "Save and Exit" at bounding box center [758, 29] width 59 height 20
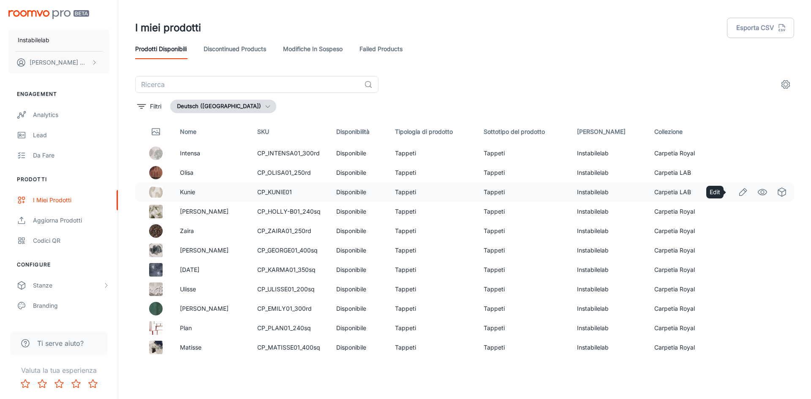
click at [738, 190] on icon "Edit" at bounding box center [743, 192] width 10 height 10
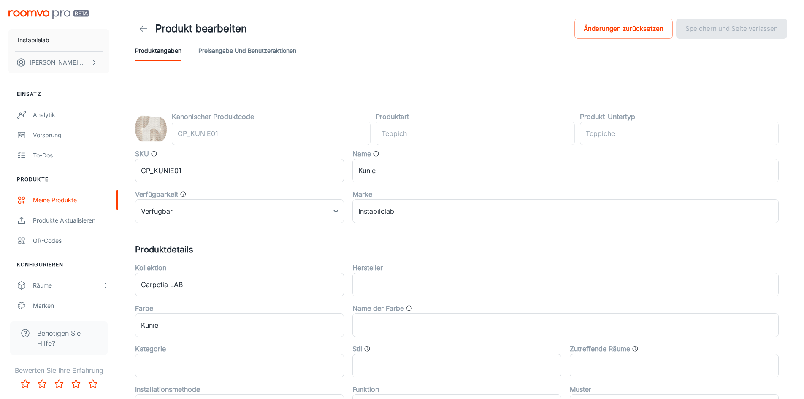
click at [145, 33] on icon at bounding box center [144, 29] width 10 height 10
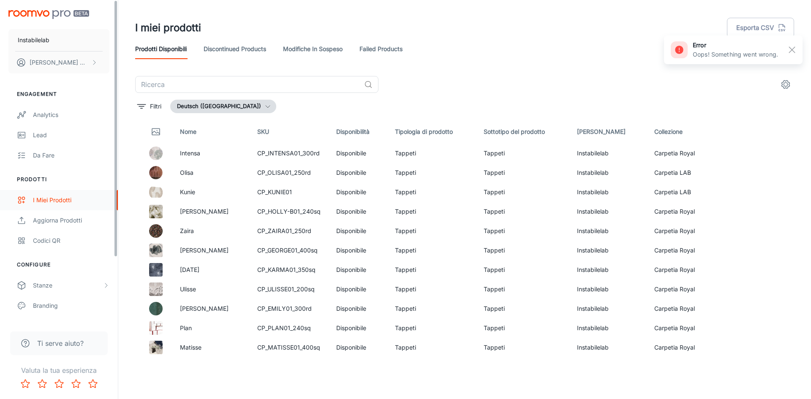
click at [43, 200] on div "I miei prodotti" at bounding box center [71, 200] width 76 height 9
click at [58, 226] on link "Aggiorna prodotti" at bounding box center [59, 220] width 118 height 20
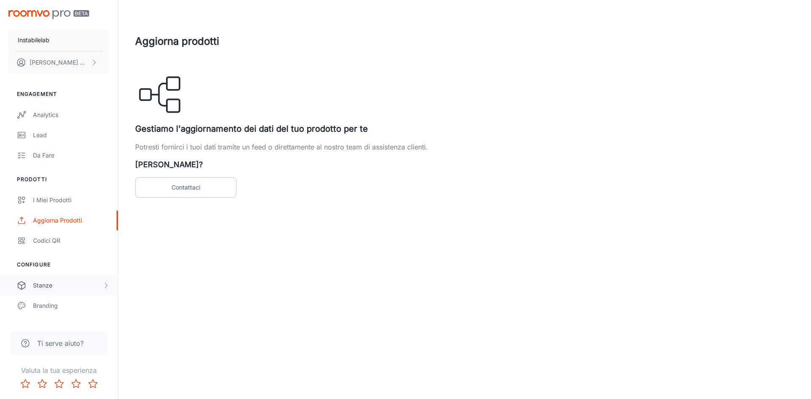
click at [79, 293] on div "Stanze" at bounding box center [59, 285] width 118 height 20
click at [49, 14] on img "scrollable content" at bounding box center [48, 14] width 81 height 9
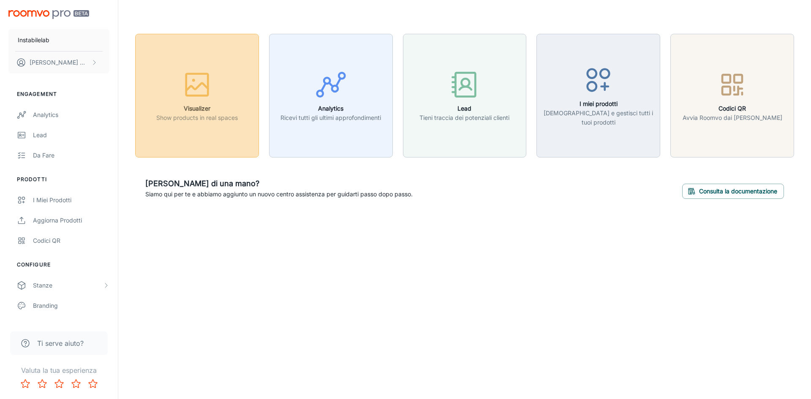
click at [201, 83] on icon "button" at bounding box center [197, 87] width 22 height 8
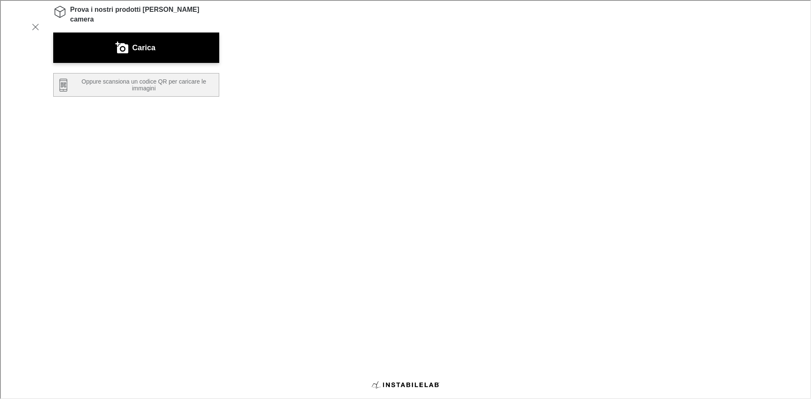
scroll to position [143, 0]
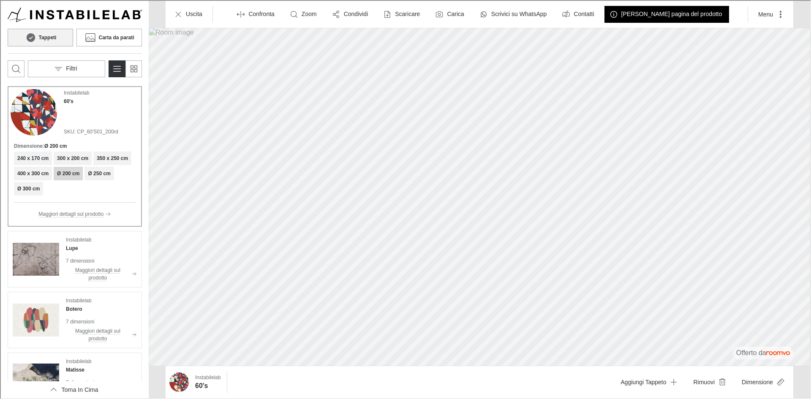
scroll to position [0, 0]
click at [104, 41] on button "Carta da parati" at bounding box center [108, 37] width 65 height 18
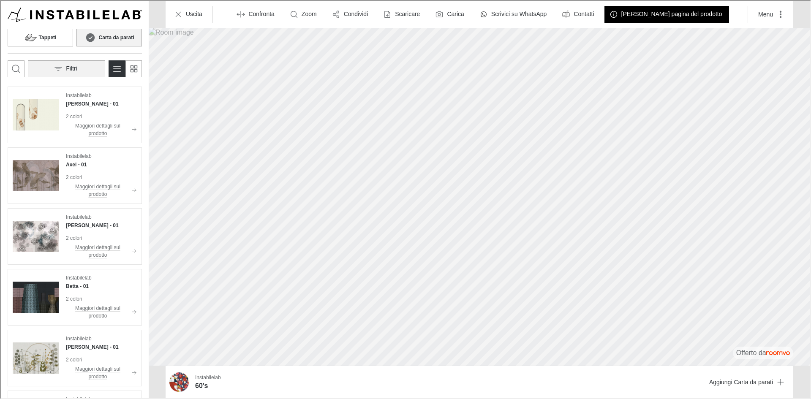
click at [54, 70] on icon "Open the filters menu" at bounding box center [57, 68] width 8 height 8
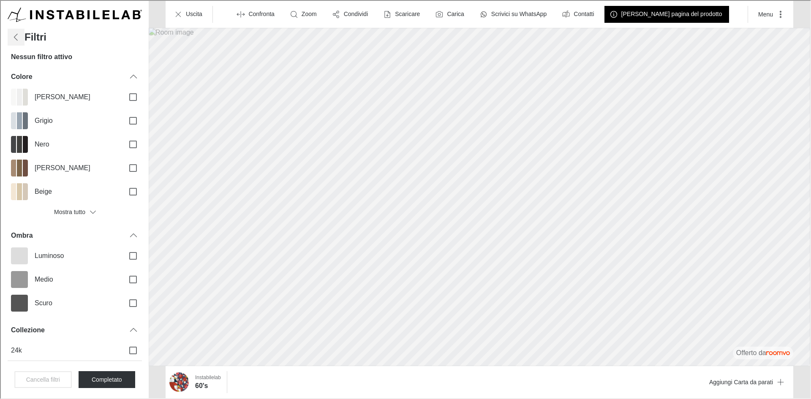
click at [15, 35] on icon "Filters menu" at bounding box center [15, 36] width 10 height 10
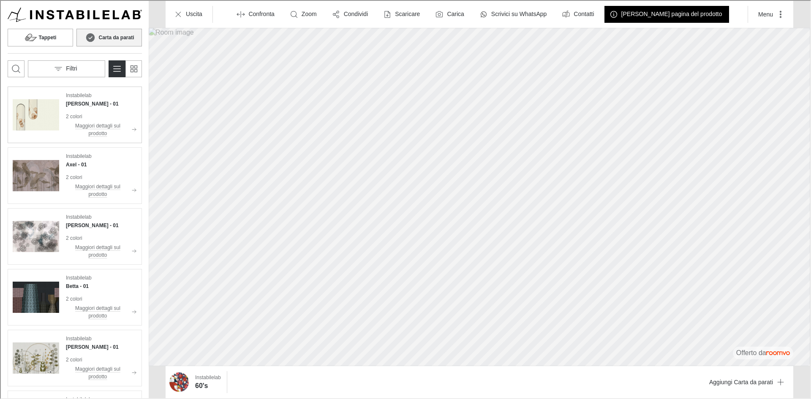
click at [61, 117] on div "Instabilelab Brenda - 01 2 colori Maggiori dettagli sul prodotto" at bounding box center [73, 113] width 131 height 53
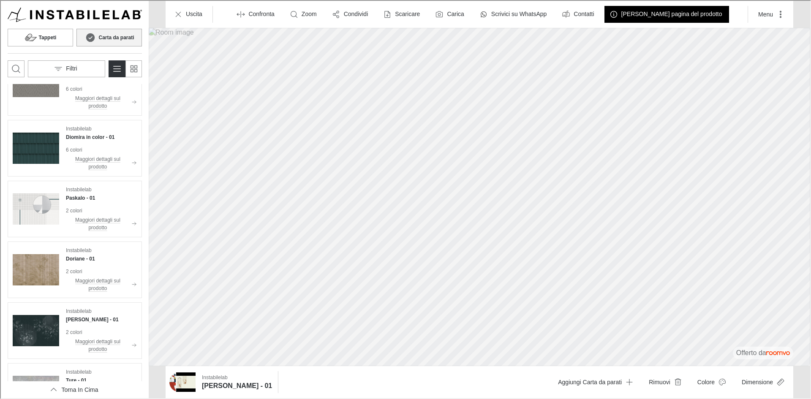
scroll to position [718, 0]
click at [63, 185] on div "Instabilelab Paskalo - 01 2 colori Maggiori dettagli sul prodotto" at bounding box center [73, 207] width 131 height 53
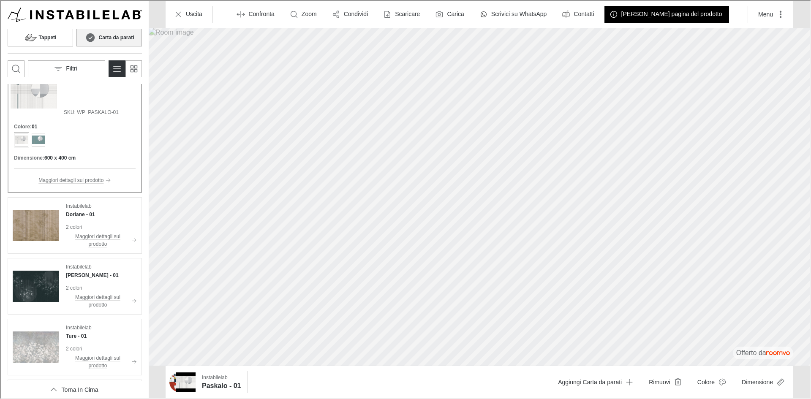
scroll to position [775, 0]
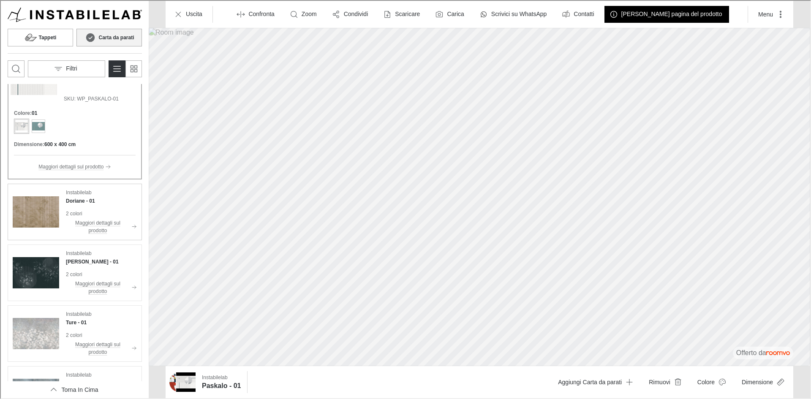
click at [111, 209] on p "2 colori" at bounding box center [100, 213] width 71 height 8
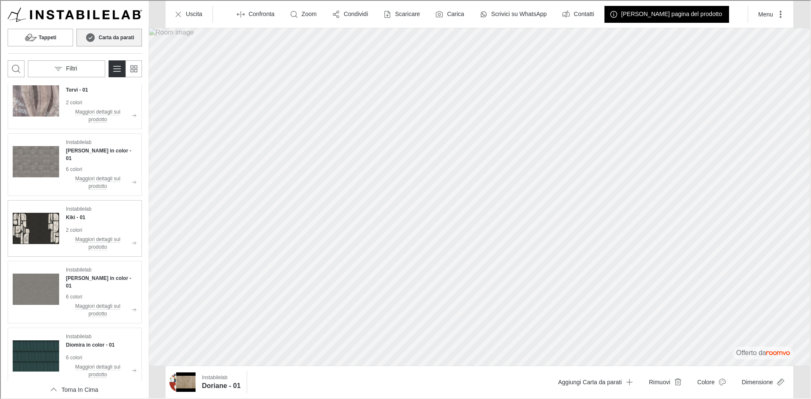
scroll to position [479, 0]
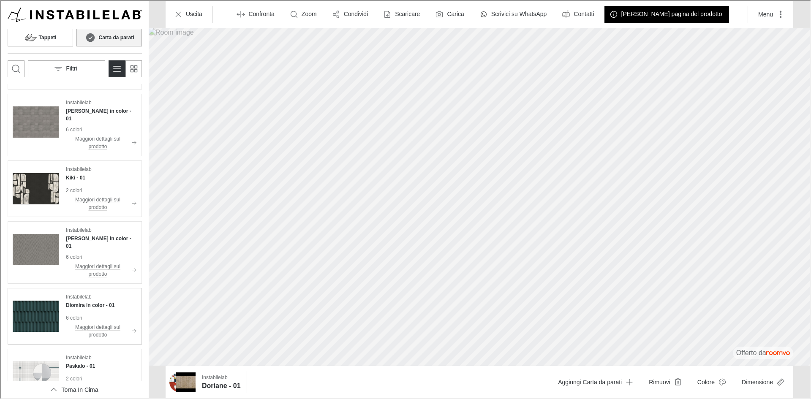
click at [80, 298] on div "Instabilelab Diomira in color - 01 6 colori Maggiori dettagli sul prodotto" at bounding box center [100, 315] width 71 height 46
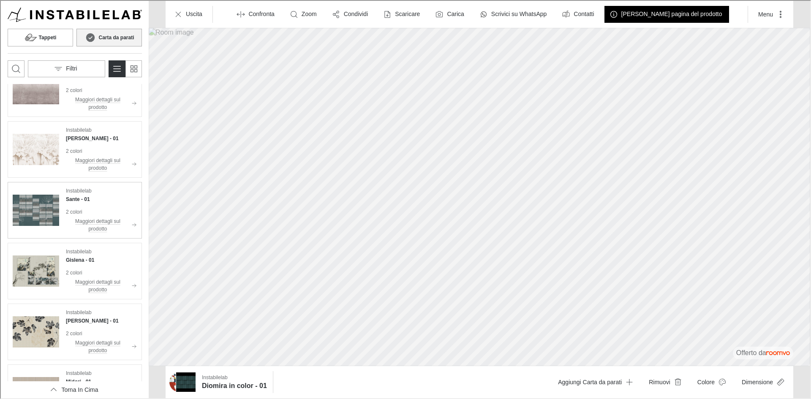
click at [49, 196] on img "See Sante in the room" at bounding box center [35, 209] width 46 height 46
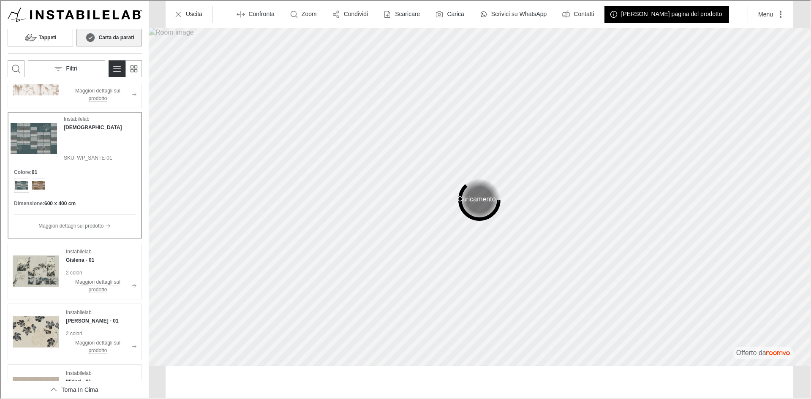
scroll to position [1254, 0]
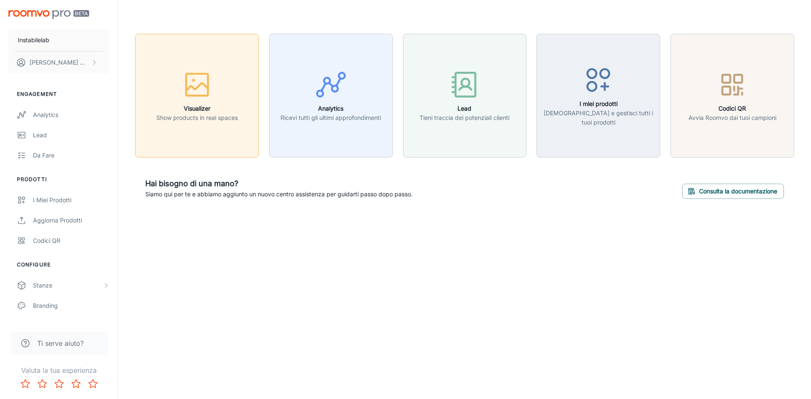
click at [208, 87] on rect "button" at bounding box center [197, 84] width 22 height 22
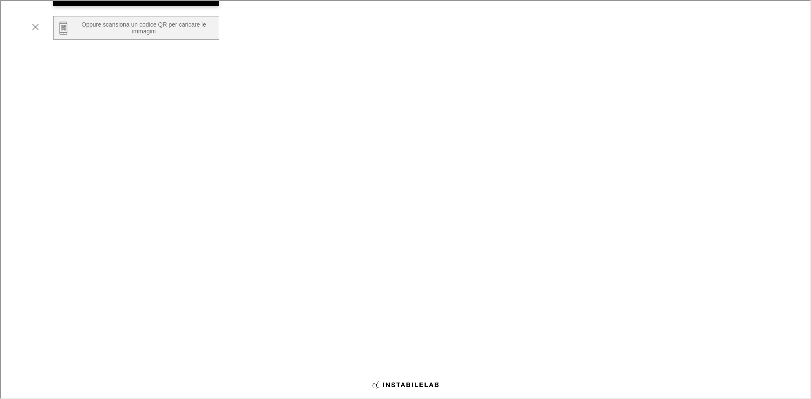
scroll to position [127, 0]
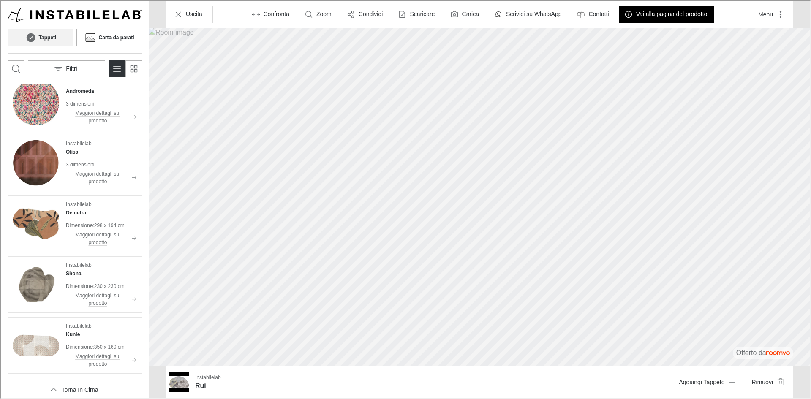
scroll to position [549, 0]
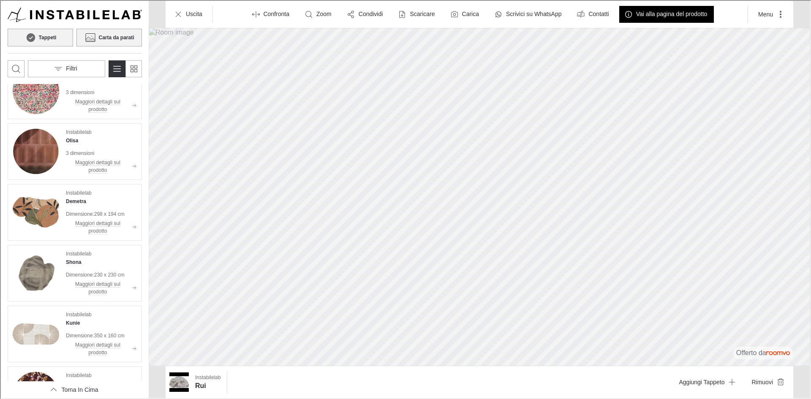
click at [94, 33] on icon at bounding box center [89, 37] width 13 height 10
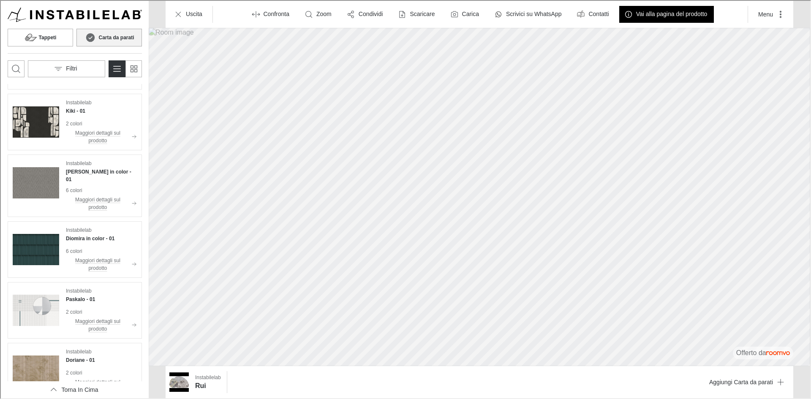
scroll to position [591, 0]
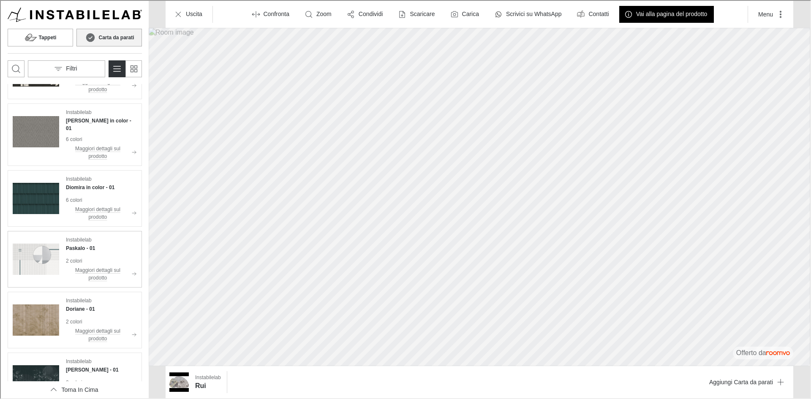
click at [63, 253] on div "Instabilelab Paskalo - 01 2 colori Maggiori dettagli sul prodotto" at bounding box center [73, 258] width 131 height 53
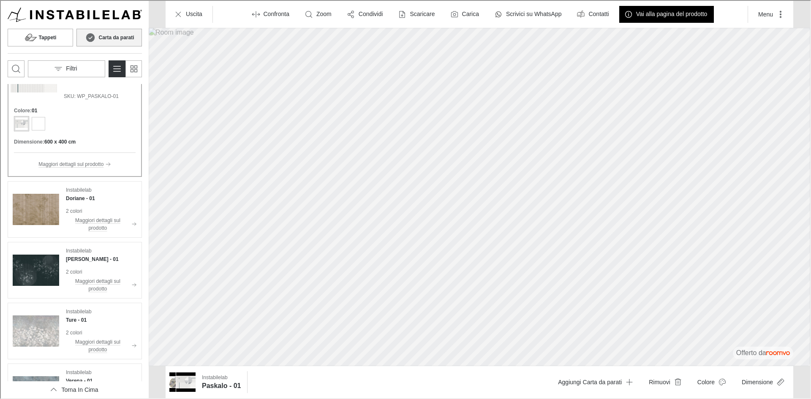
scroll to position [760, 0]
